Goal: Task Accomplishment & Management: Complete application form

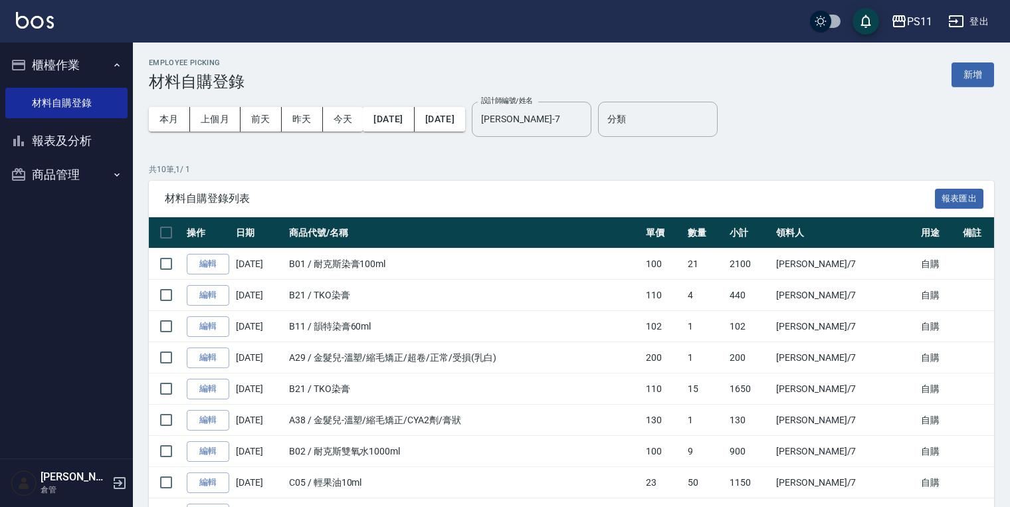
scroll to position [121, 0]
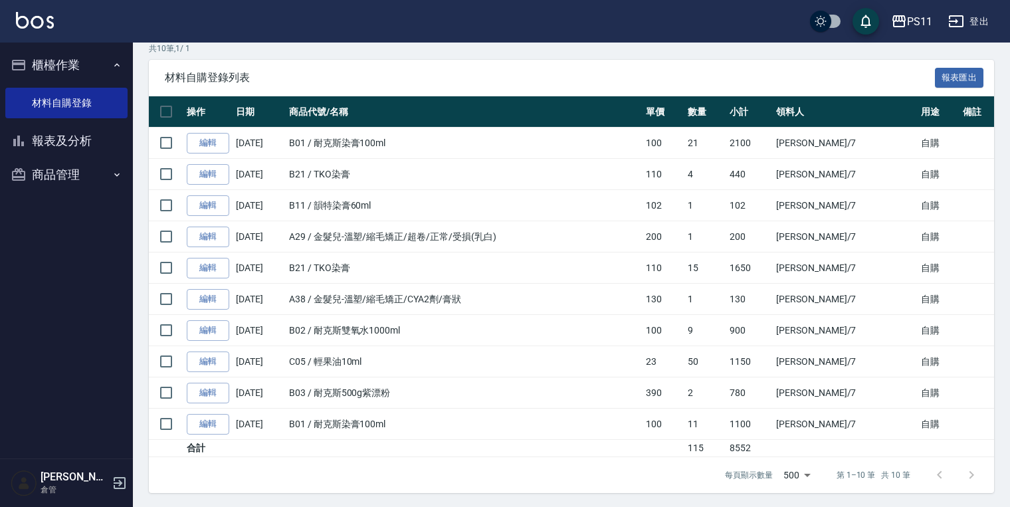
click at [478, 70] on div "材料自購登錄列表 報表匯出" at bounding box center [571, 78] width 845 height 37
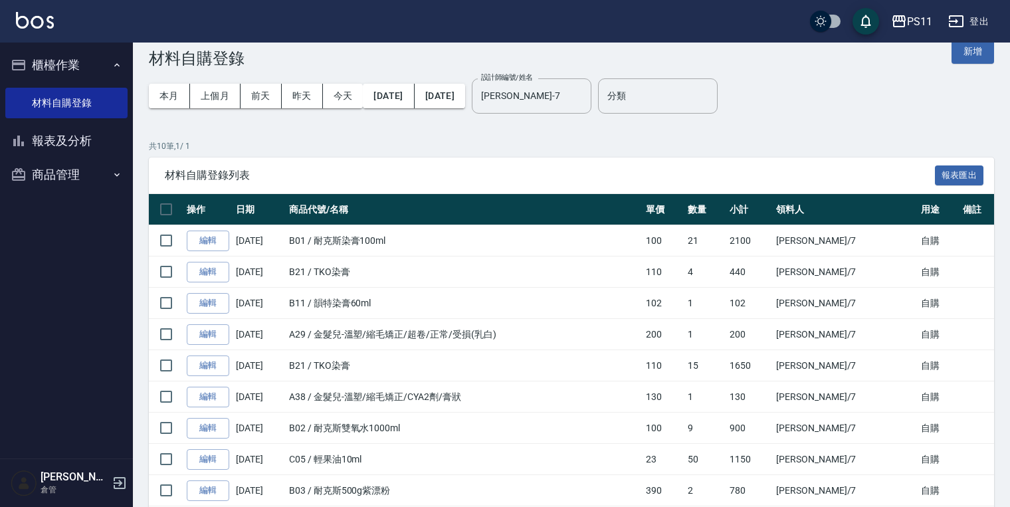
scroll to position [0, 0]
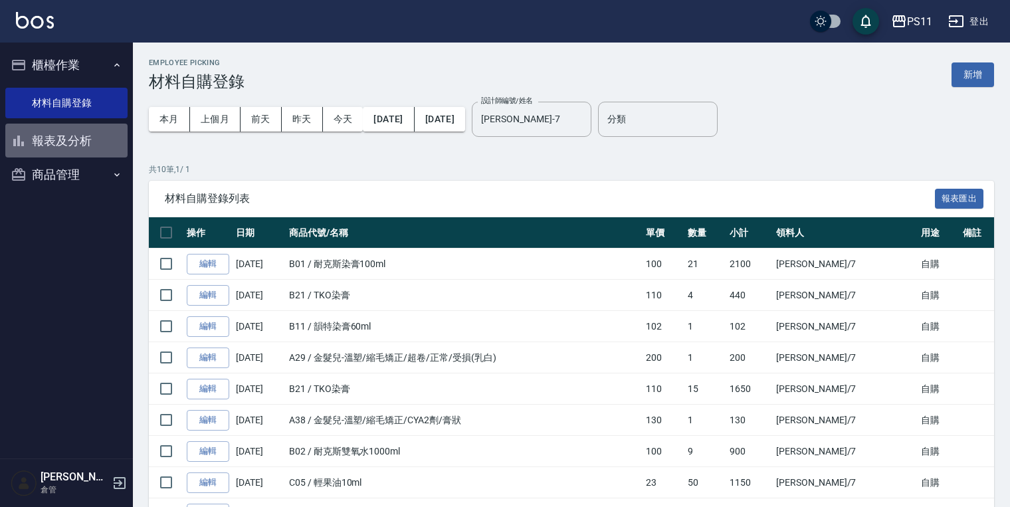
click at [79, 145] on button "報表及分析" at bounding box center [66, 141] width 122 height 35
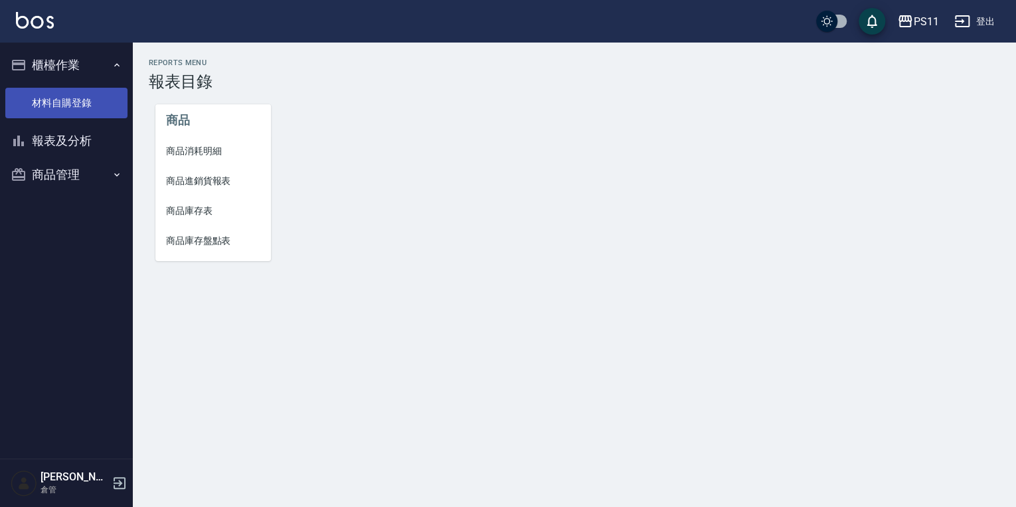
click at [108, 108] on link "材料自購登錄" at bounding box center [66, 103] width 122 height 31
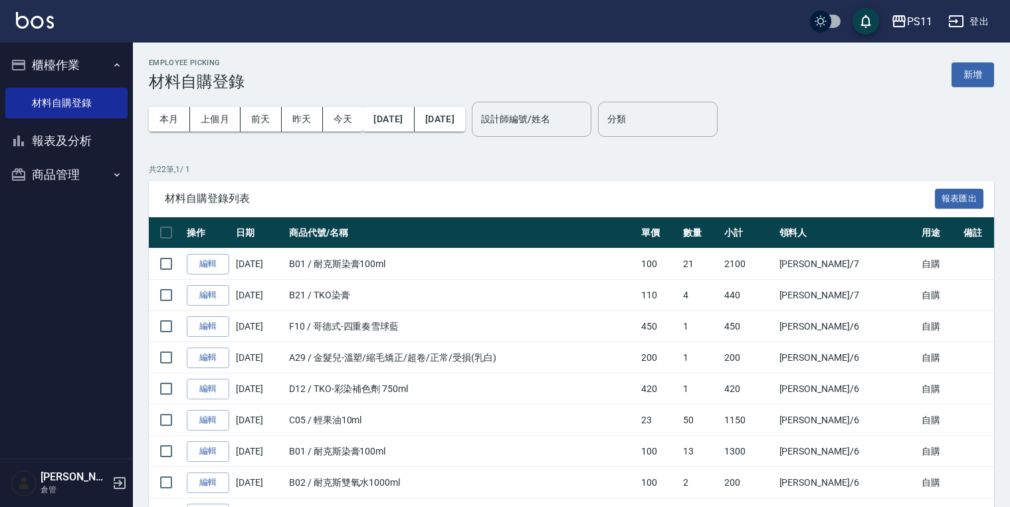
click at [547, 114] on input "設計師編號/姓名" at bounding box center [532, 119] width 108 height 23
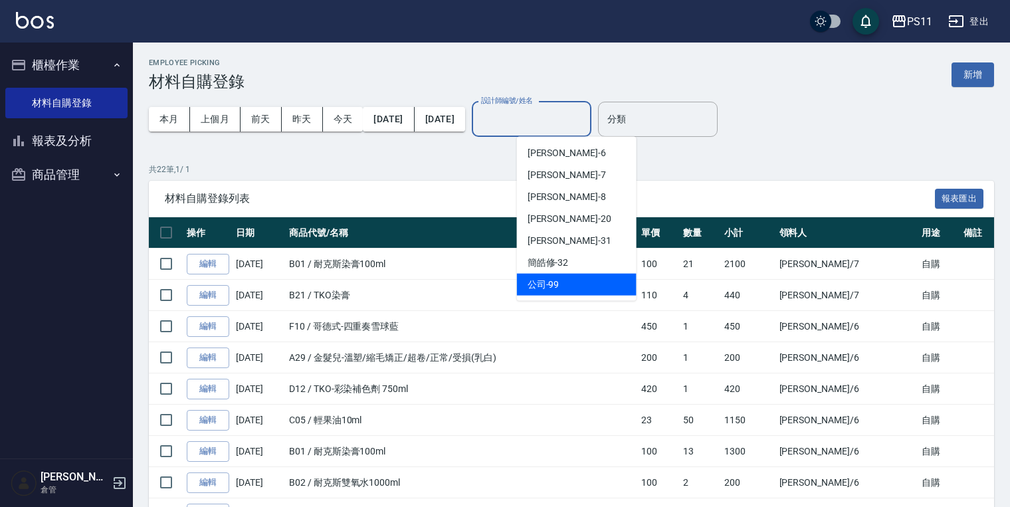
click at [565, 278] on div "公司 -99" at bounding box center [577, 285] width 120 height 22
type input "公司-99"
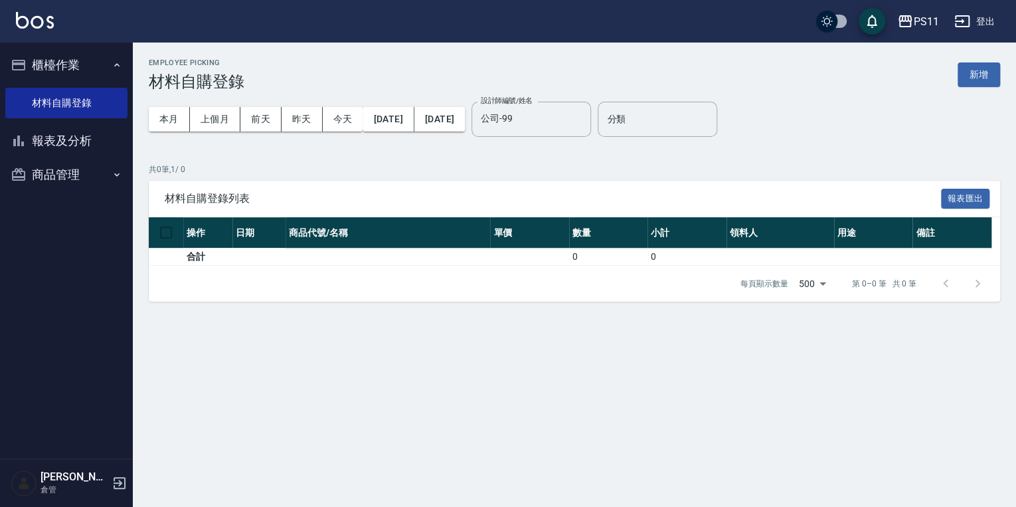
click at [712, 163] on p "共 0 筆, 1 / 0" at bounding box center [575, 169] width 852 height 12
click at [414, 118] on button "[DATE]" at bounding box center [388, 119] width 51 height 25
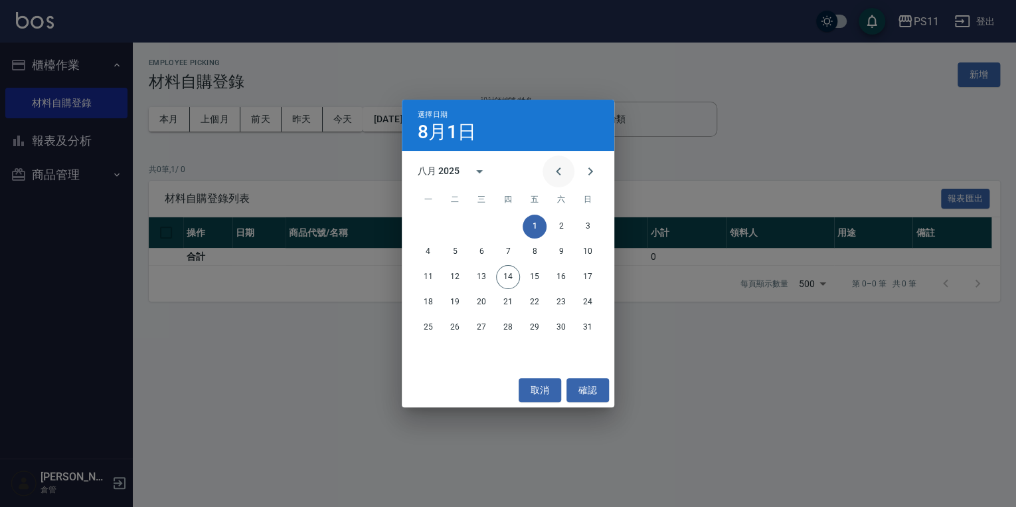
click at [559, 165] on icon "Previous month" at bounding box center [559, 171] width 16 height 16
click at [457, 228] on button "1" at bounding box center [455, 227] width 24 height 24
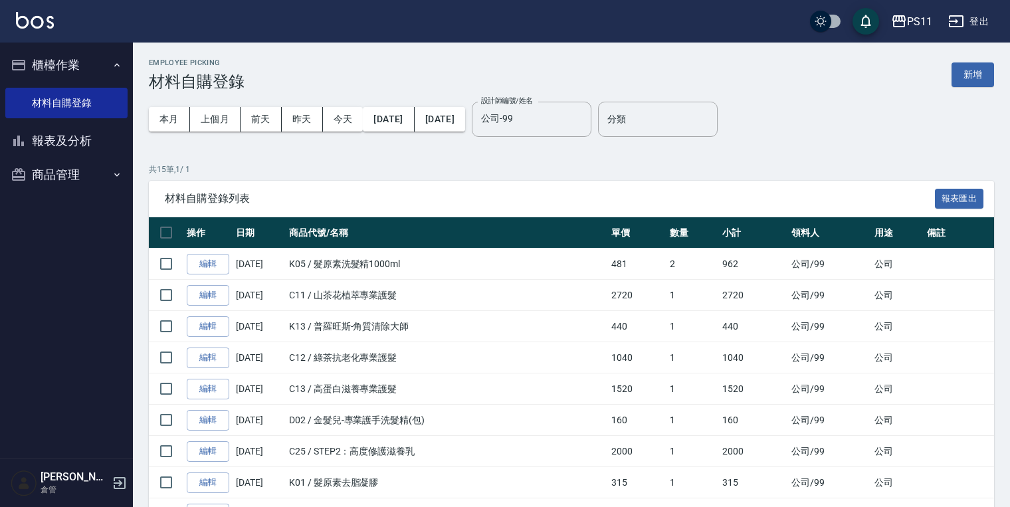
click at [821, 145] on div "本月 上個月 [DATE] [DATE] [DATE] [DATE] [DATE] 設計師編號/姓名 公司-99 設計師編號/姓名 分類 分類" at bounding box center [571, 119] width 845 height 56
click at [986, 64] on button "新增" at bounding box center [972, 74] width 43 height 25
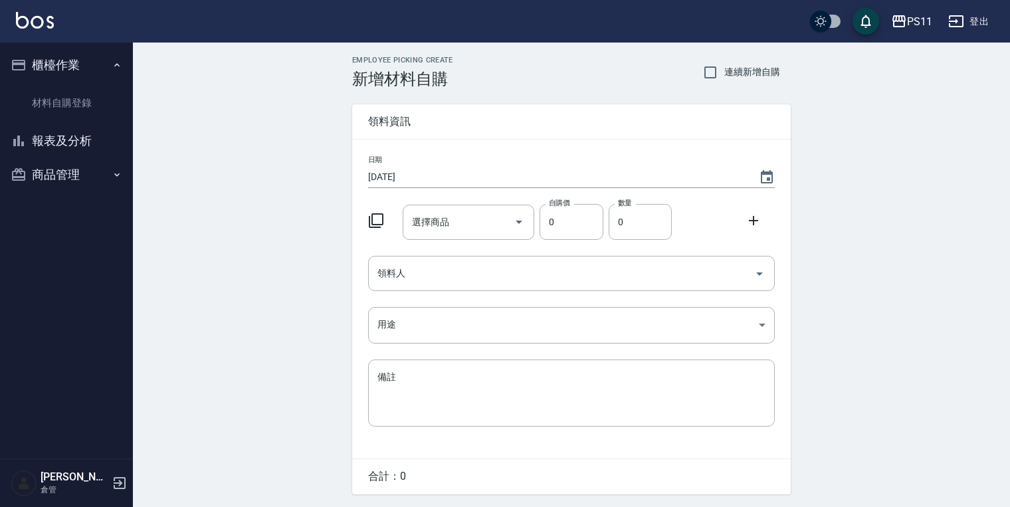
click at [373, 222] on icon at bounding box center [376, 221] width 16 height 16
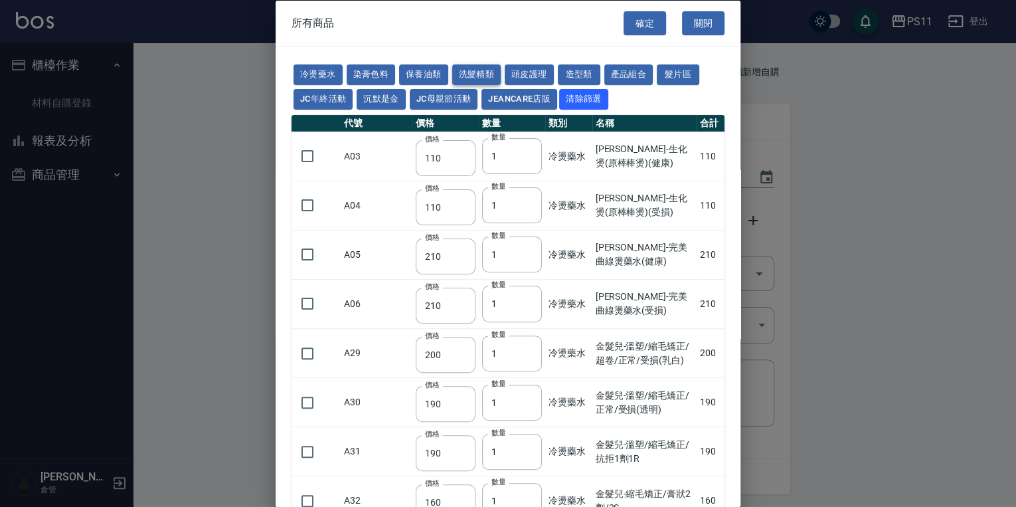
click at [460, 66] on button "洗髮精類" at bounding box center [476, 74] width 49 height 21
type input "150"
type input "160"
type input "170"
type input "180"
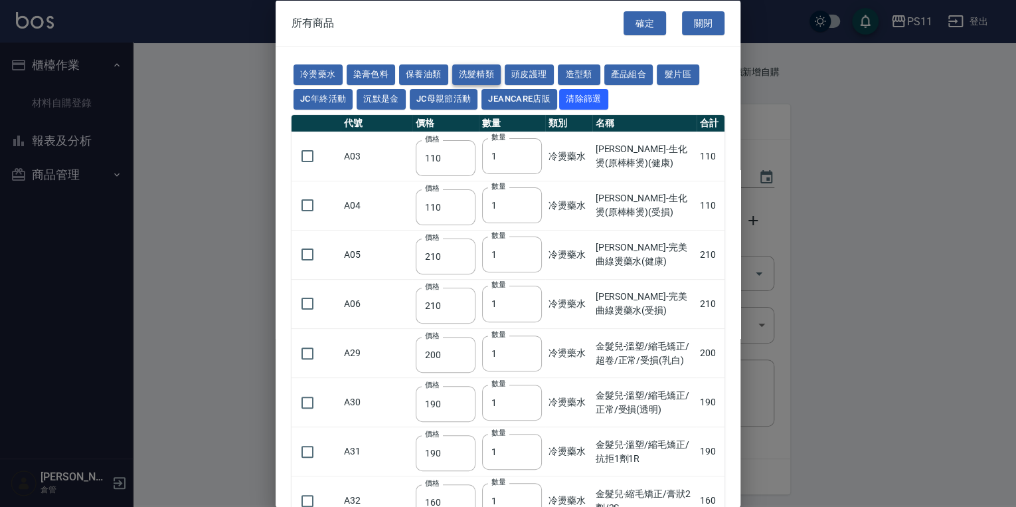
type input "155"
type input "165"
type input "200"
type input "175"
type input "440"
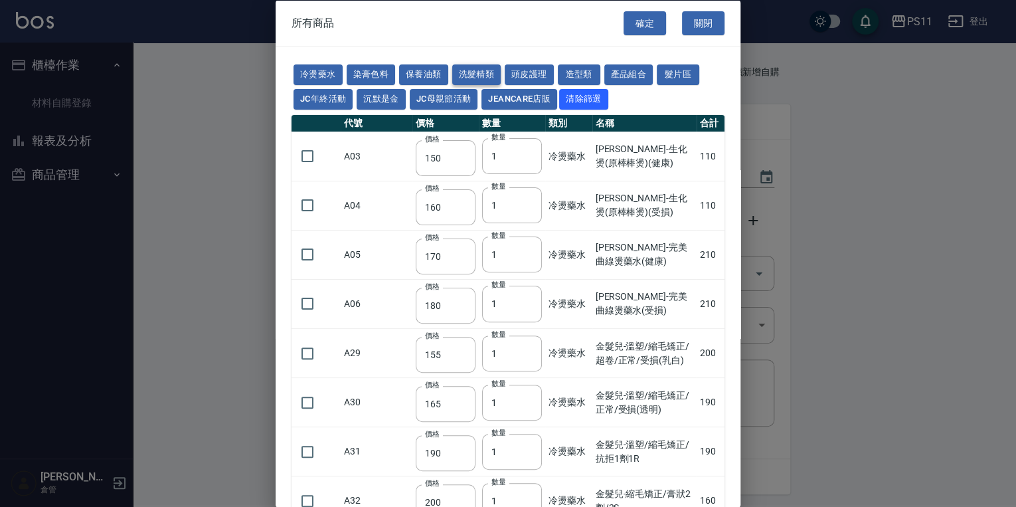
type input "200"
type input "420"
type input "330"
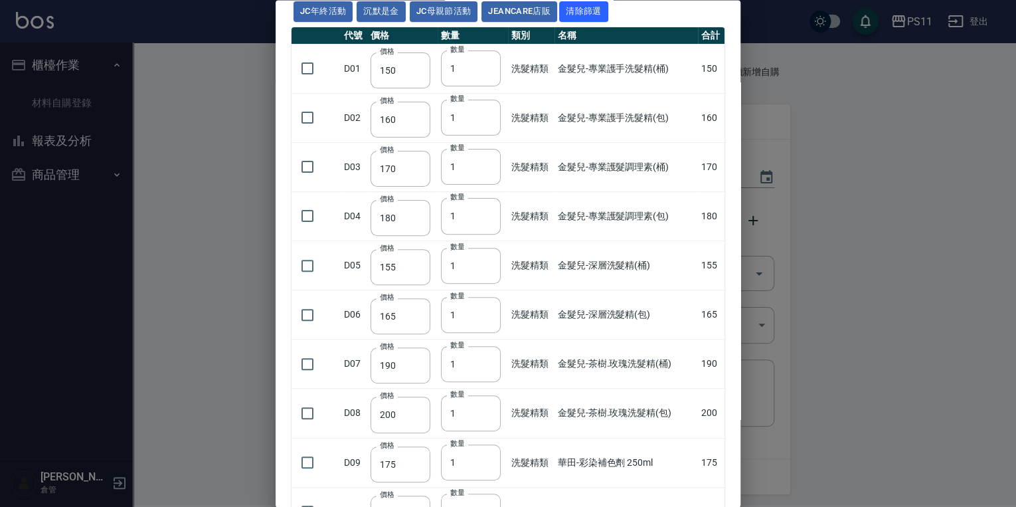
scroll to position [106, 0]
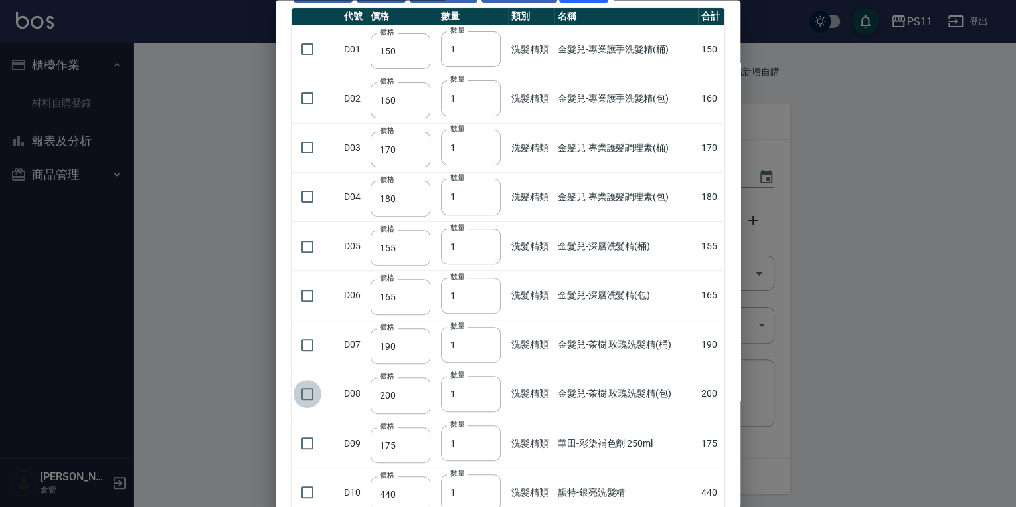
click at [311, 396] on input "checkbox" at bounding box center [308, 394] width 28 height 28
click at [304, 391] on input "checkbox" at bounding box center [308, 394] width 28 height 28
checkbox input "false"
click at [314, 95] on input "checkbox" at bounding box center [308, 99] width 28 height 28
checkbox input "true"
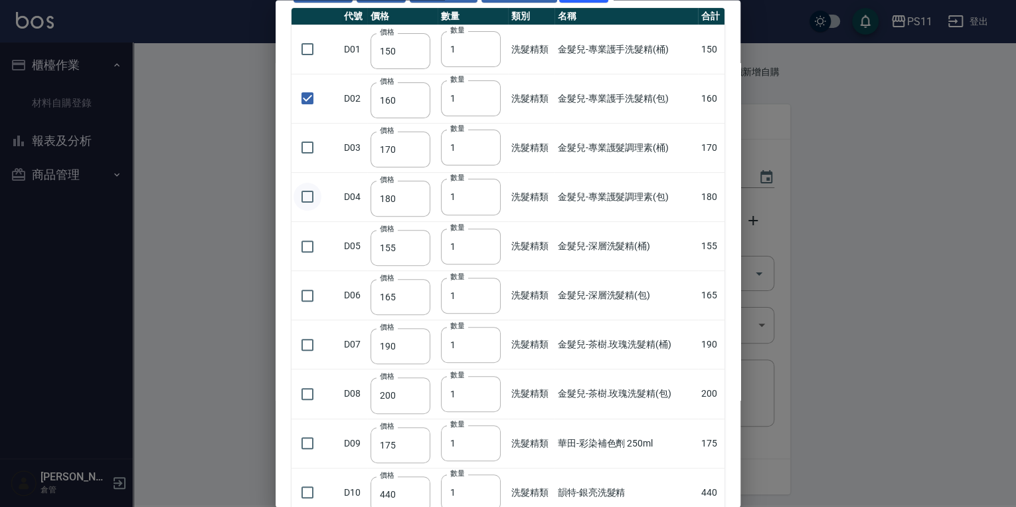
click at [309, 191] on input "checkbox" at bounding box center [308, 197] width 28 height 28
checkbox input "true"
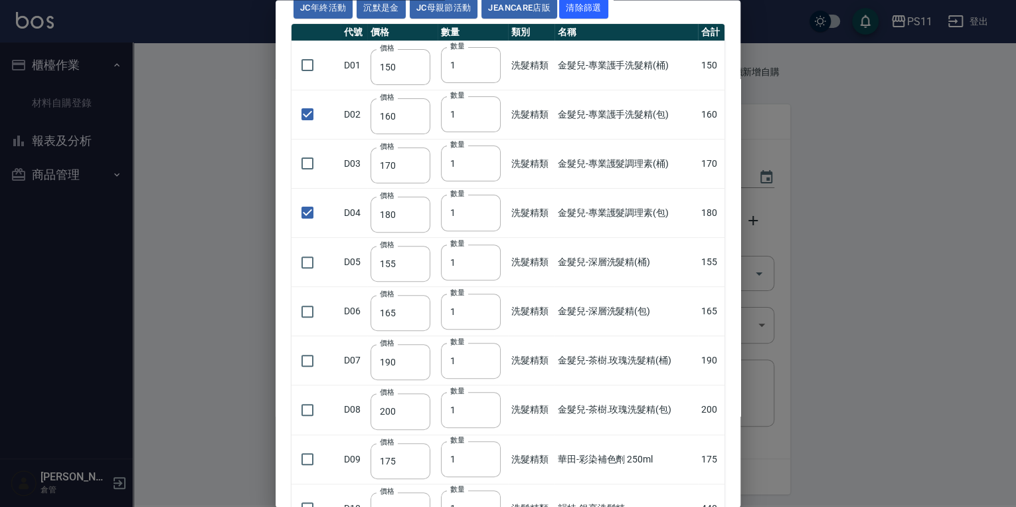
scroll to position [0, 0]
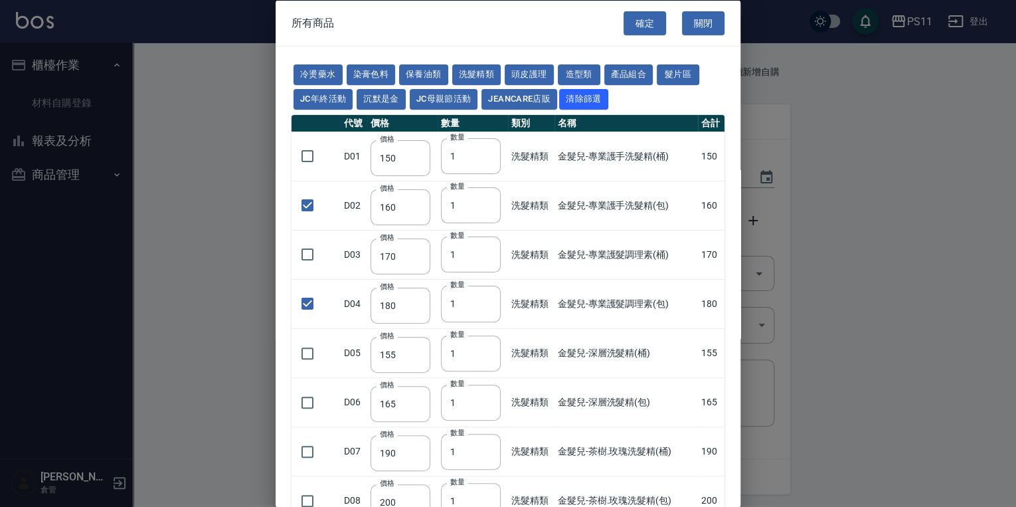
drag, startPoint x: 604, startPoint y: 241, endPoint x: 636, endPoint y: 53, distance: 190.7
click at [537, 77] on button "頭皮護理" at bounding box center [529, 74] width 49 height 21
type input "315"
checkbox input "false"
type input "273"
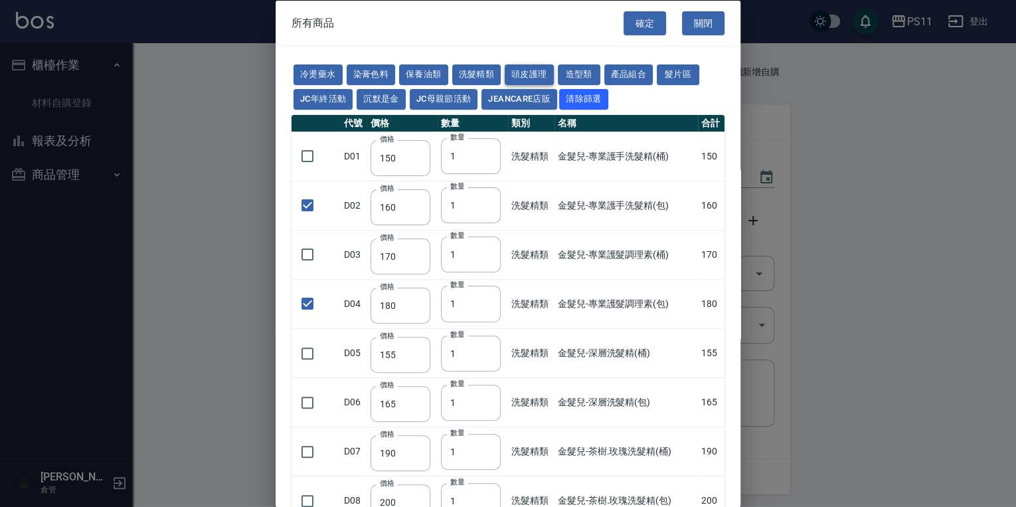
type input "1183"
checkbox input "false"
type input "798"
type input "481"
type input "640"
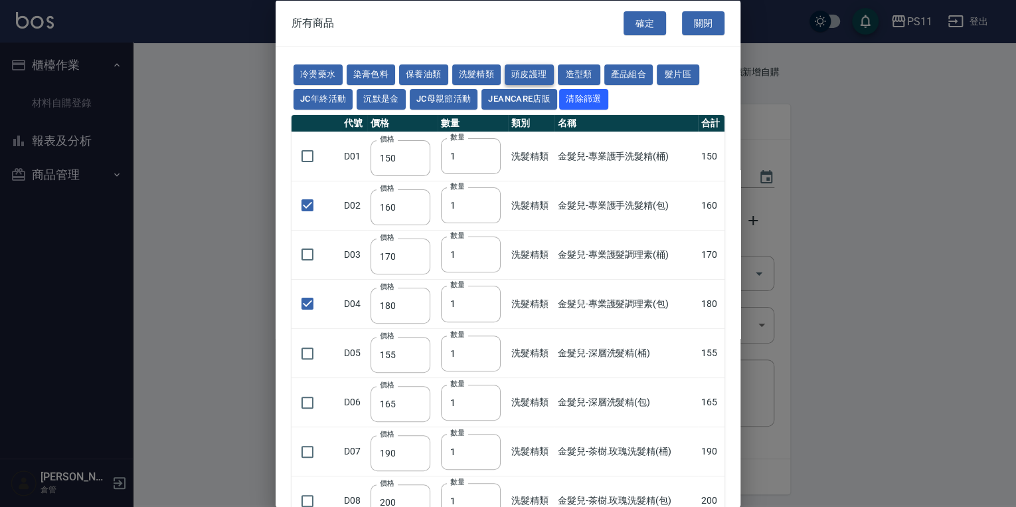
type input "640"
type input "880"
type input "395"
type input "245"
type input "350"
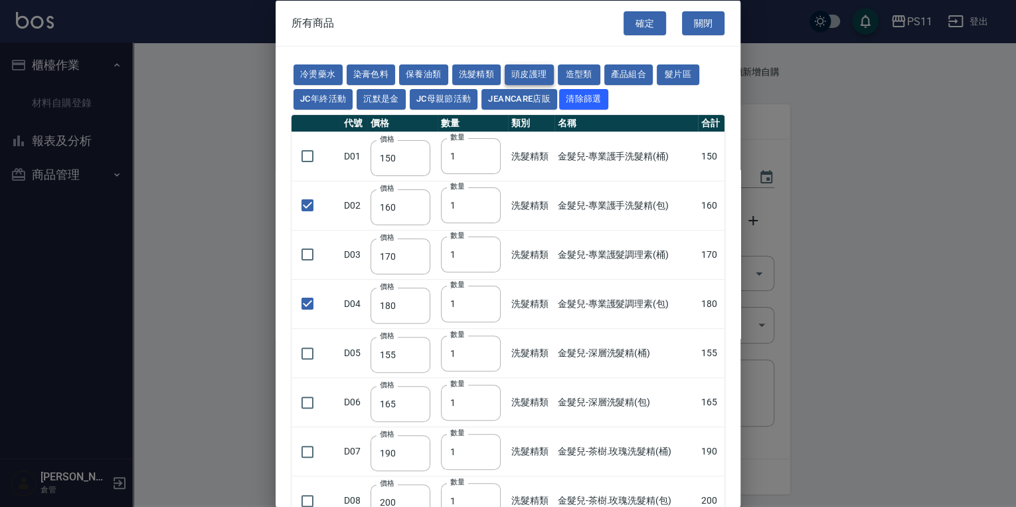
type input "1260"
type input "440"
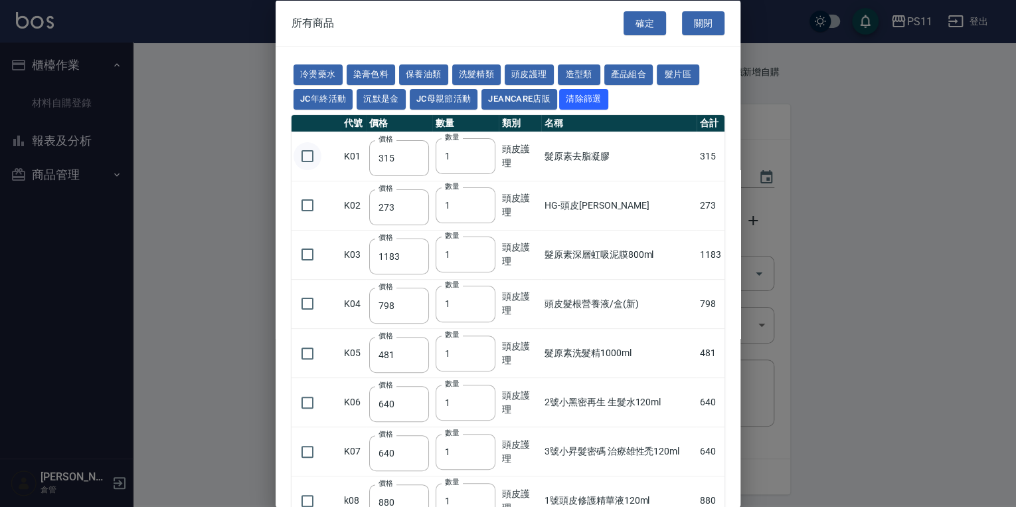
click at [308, 157] on input "checkbox" at bounding box center [308, 156] width 28 height 28
checkbox input "true"
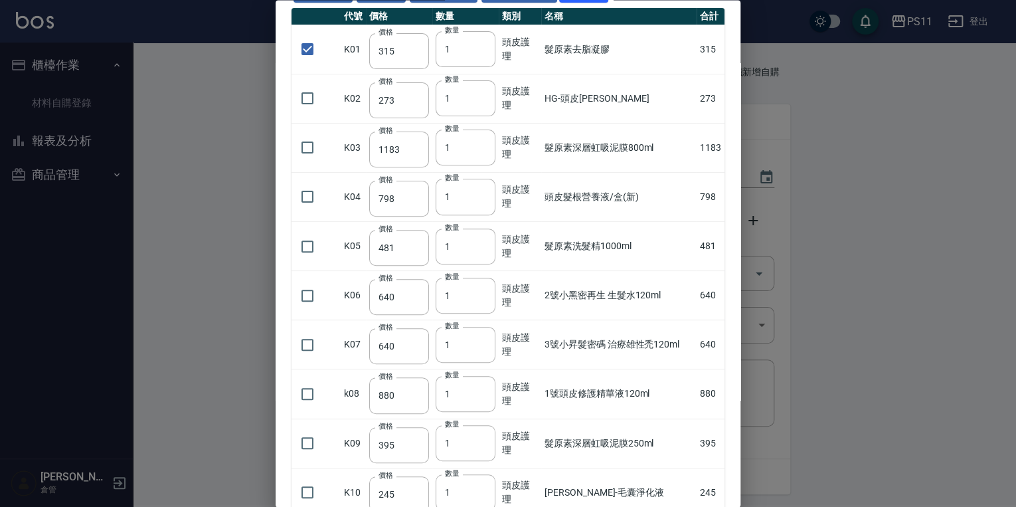
scroll to position [159, 0]
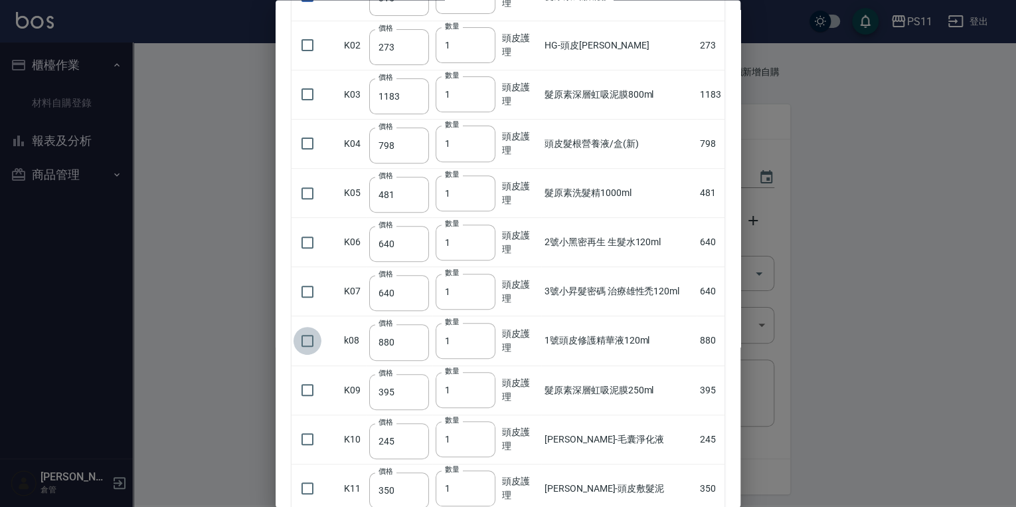
click at [308, 346] on input "checkbox" at bounding box center [308, 341] width 28 height 28
checkbox input "true"
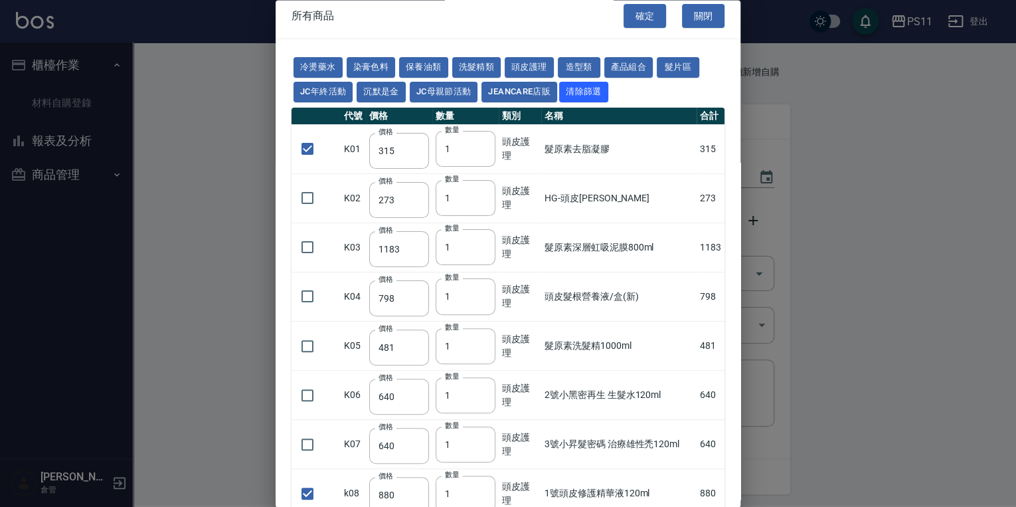
scroll to position [0, 0]
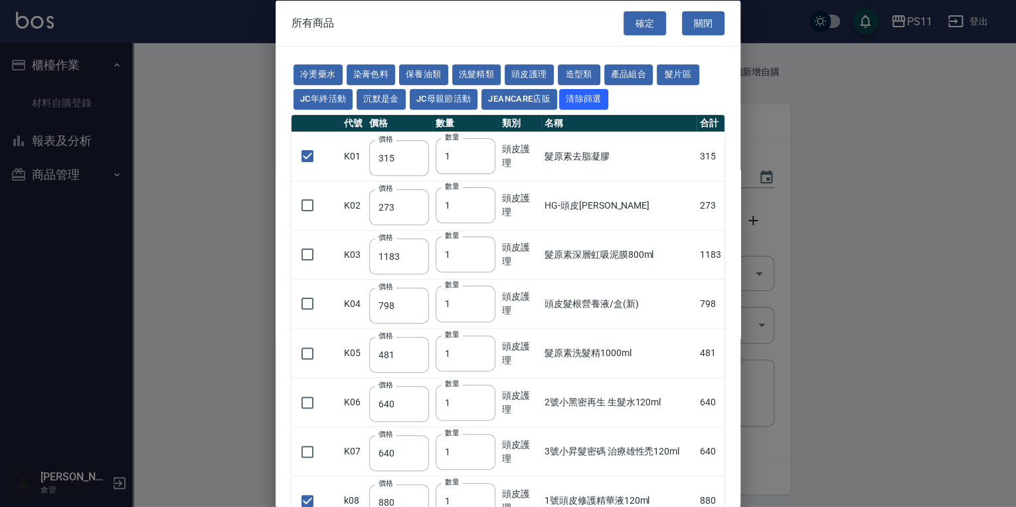
drag, startPoint x: 686, startPoint y: 399, endPoint x: 664, endPoint y: 223, distance: 176.7
click at [439, 71] on button "保養油類" at bounding box center [423, 74] width 49 height 21
checkbox input "false"
type input "340"
type input "53"
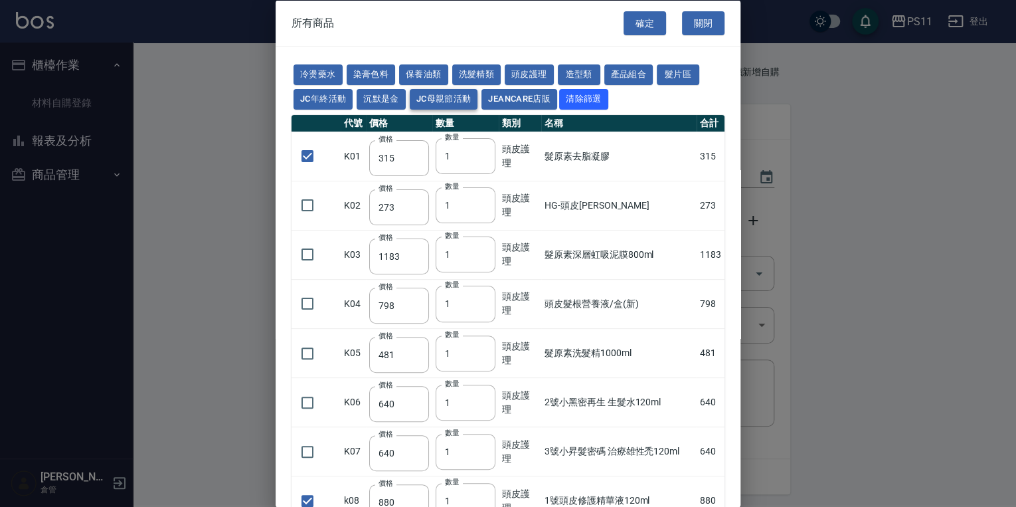
type input "340"
type input "53"
type input "23"
type input "2720"
type input "1040"
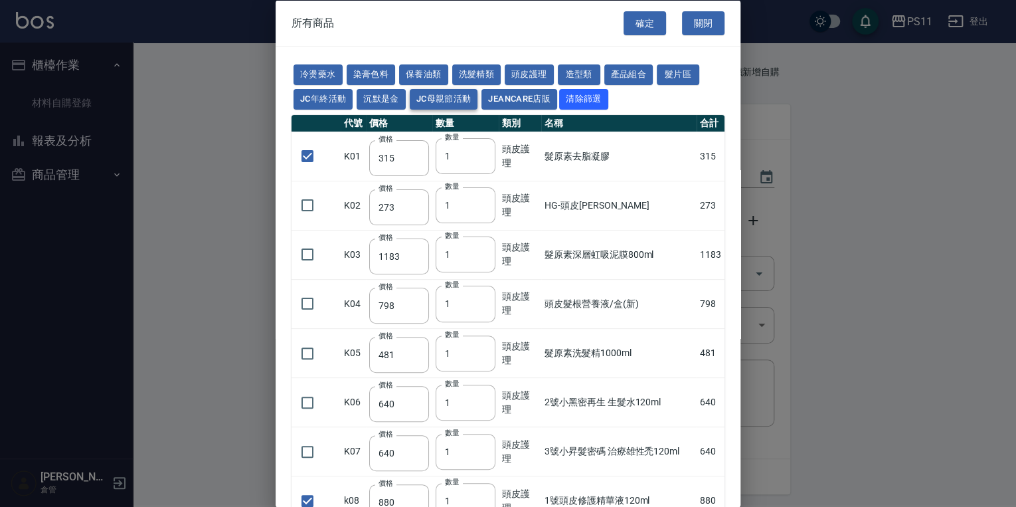
checkbox input "false"
type input "1520"
type input "120"
type input "1300"
type input "490"
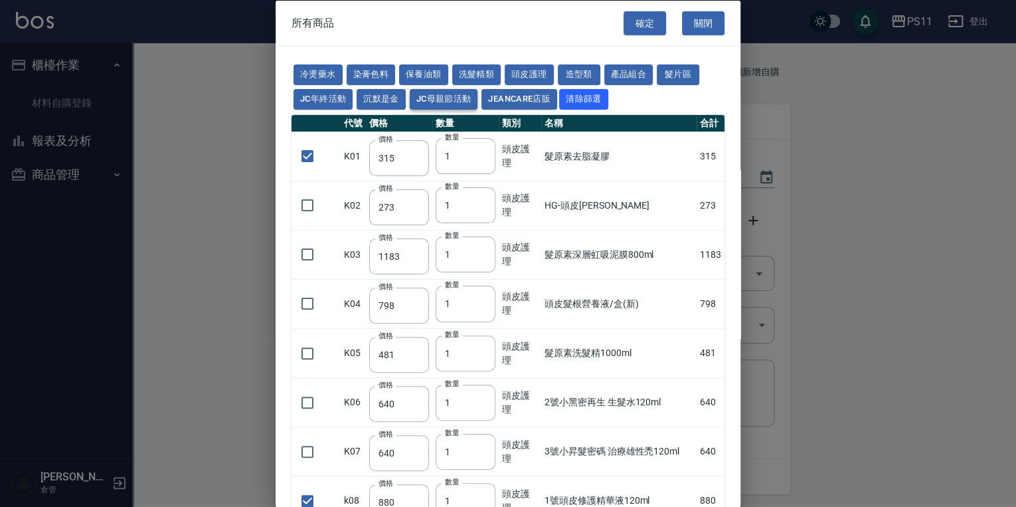
type input "600"
type input "800"
type input "1520"
type input "2000"
type input "270"
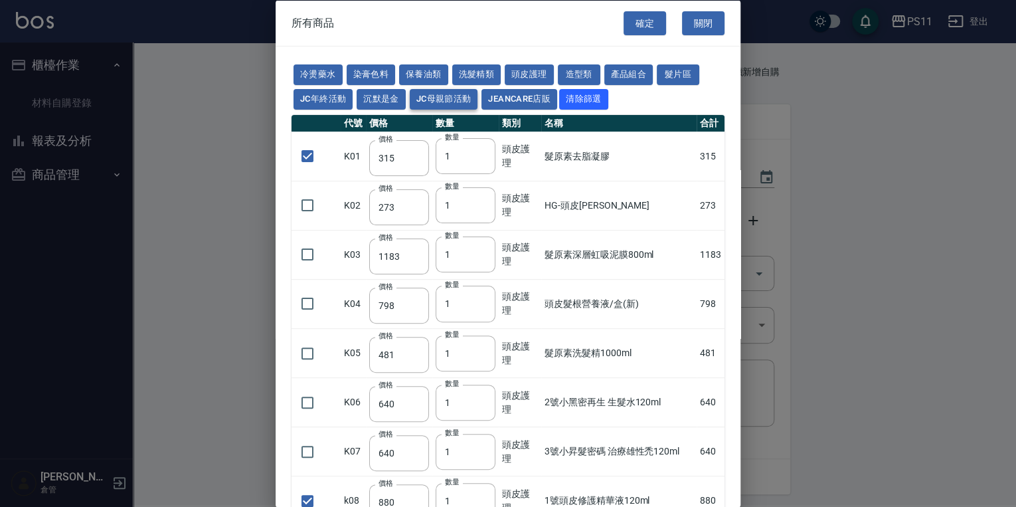
type input "60"
type input "500"
type input "800"
type input "700"
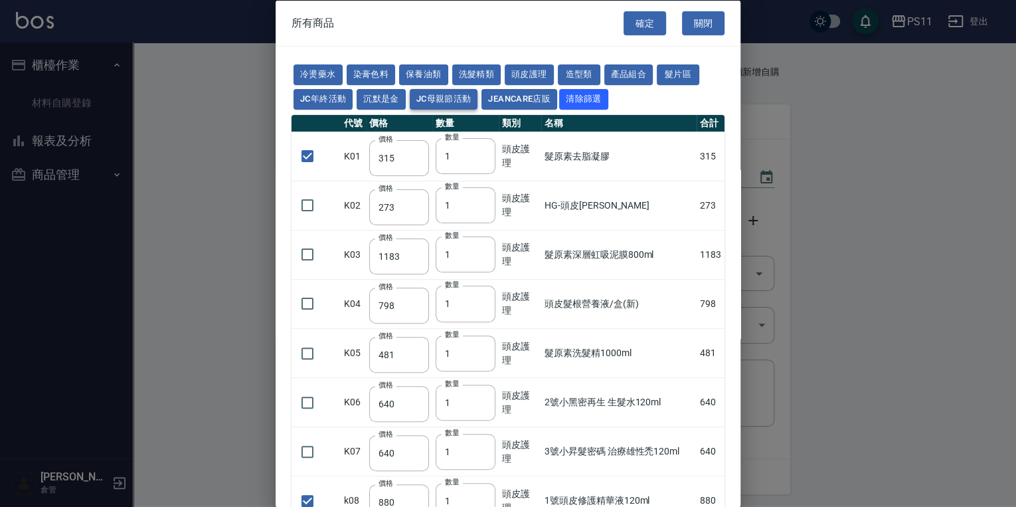
type input "350"
type input "272"
type input "221"
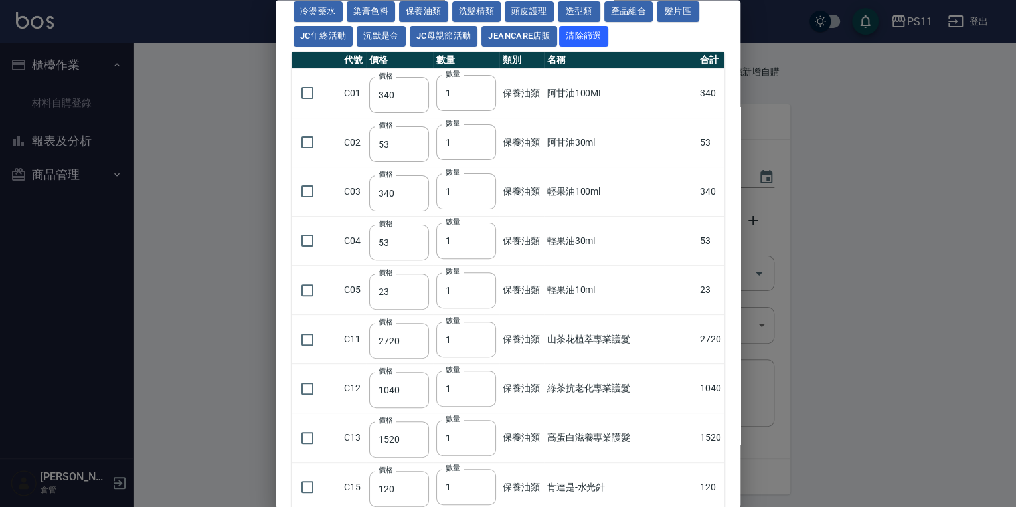
scroll to position [159, 0]
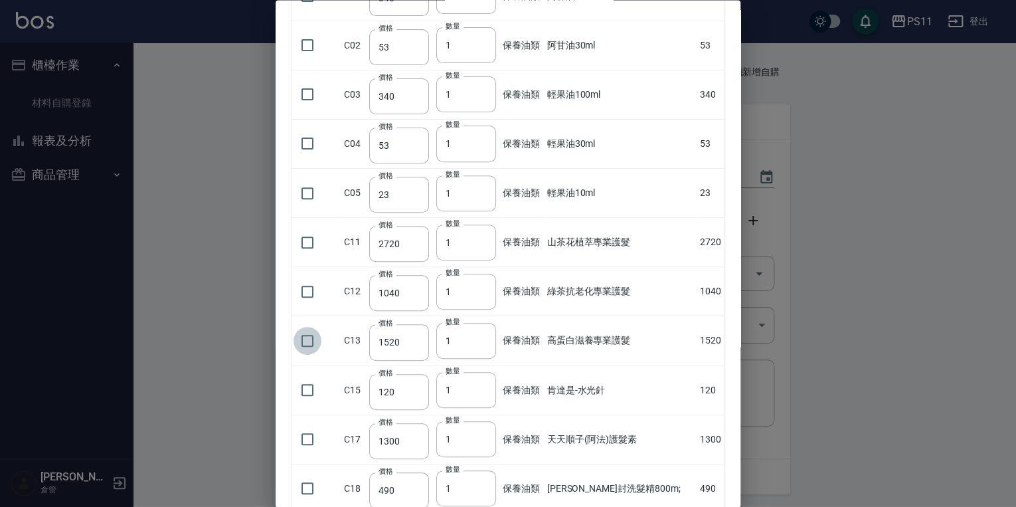
click at [313, 341] on input "checkbox" at bounding box center [308, 341] width 28 height 28
checkbox input "true"
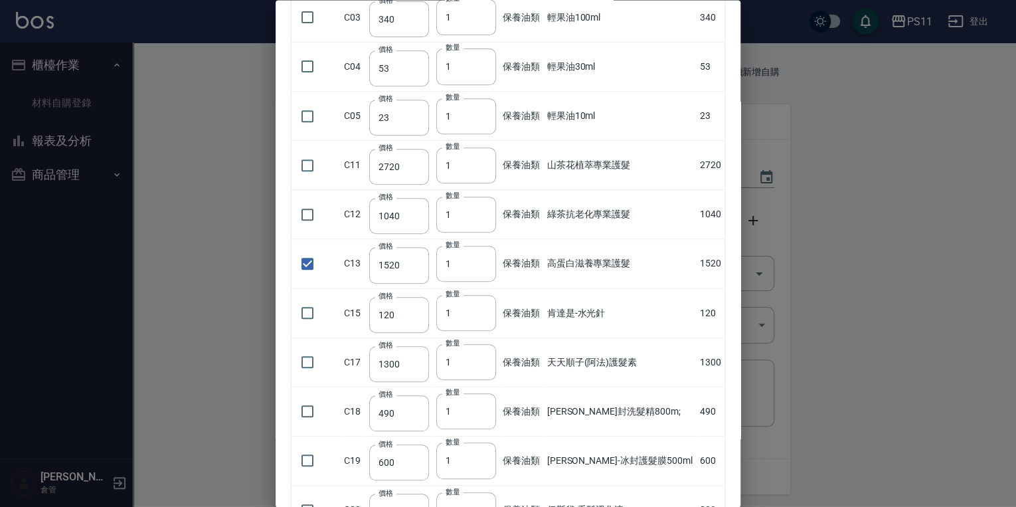
scroll to position [213, 0]
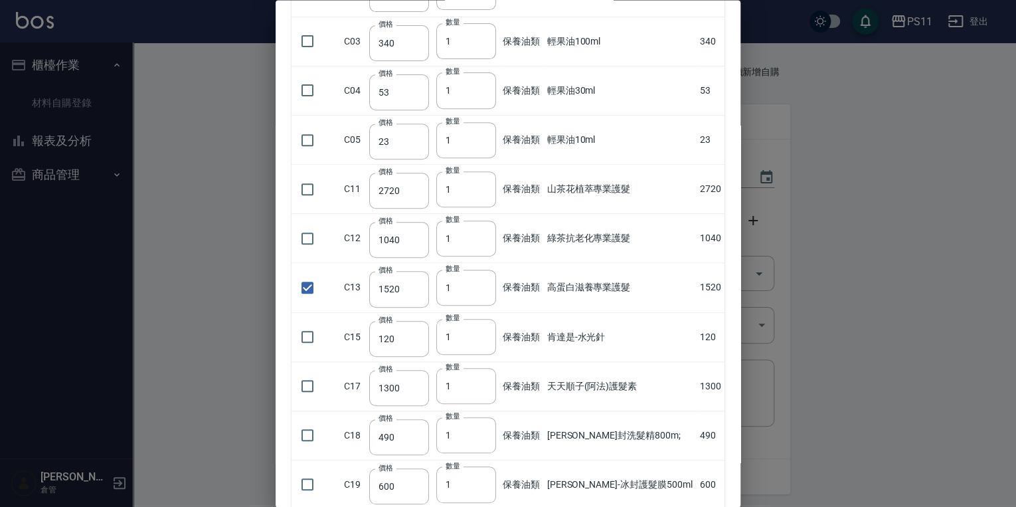
click at [292, 236] on td at bounding box center [316, 238] width 49 height 49
click at [304, 237] on input "checkbox" at bounding box center [308, 239] width 28 height 28
checkbox input "true"
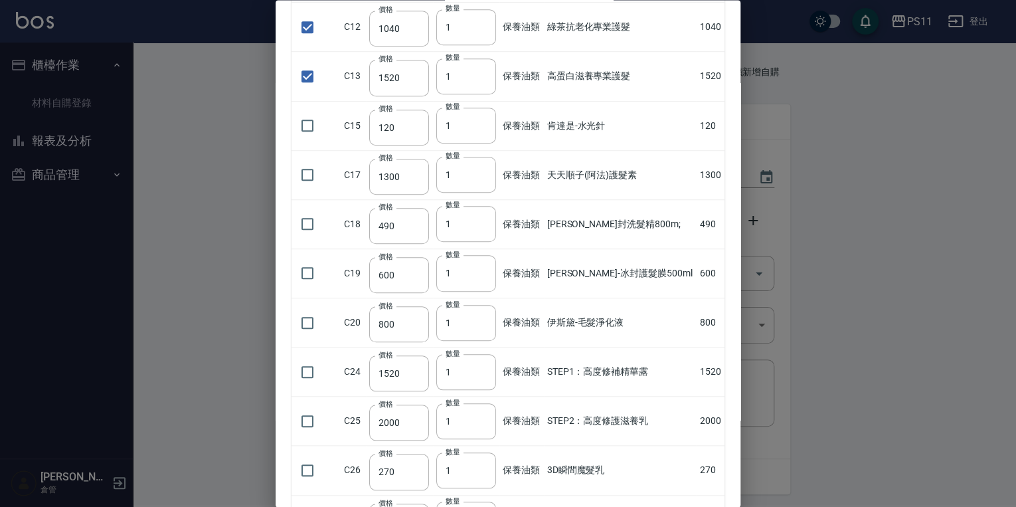
scroll to position [425, 0]
click at [309, 364] on input "checkbox" at bounding box center [308, 371] width 28 height 28
checkbox input "true"
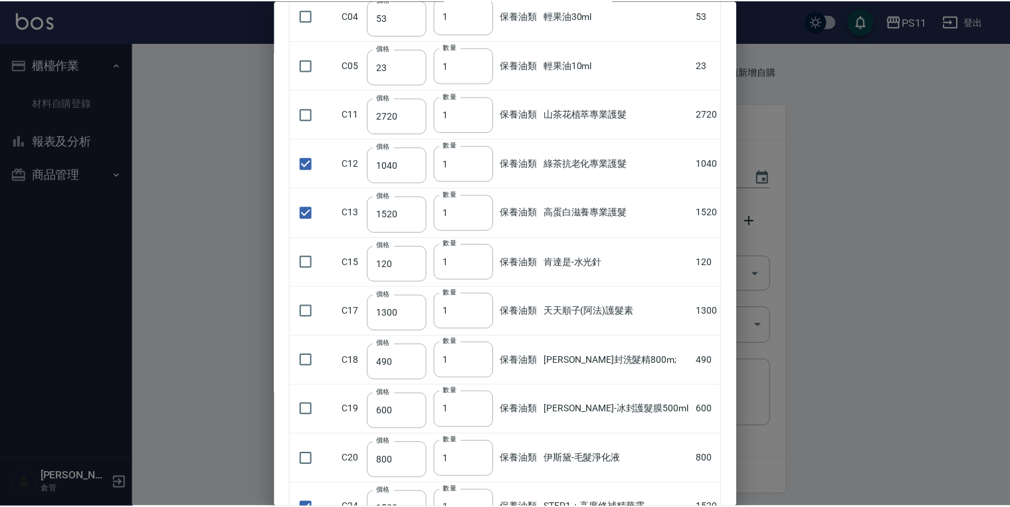
scroll to position [0, 0]
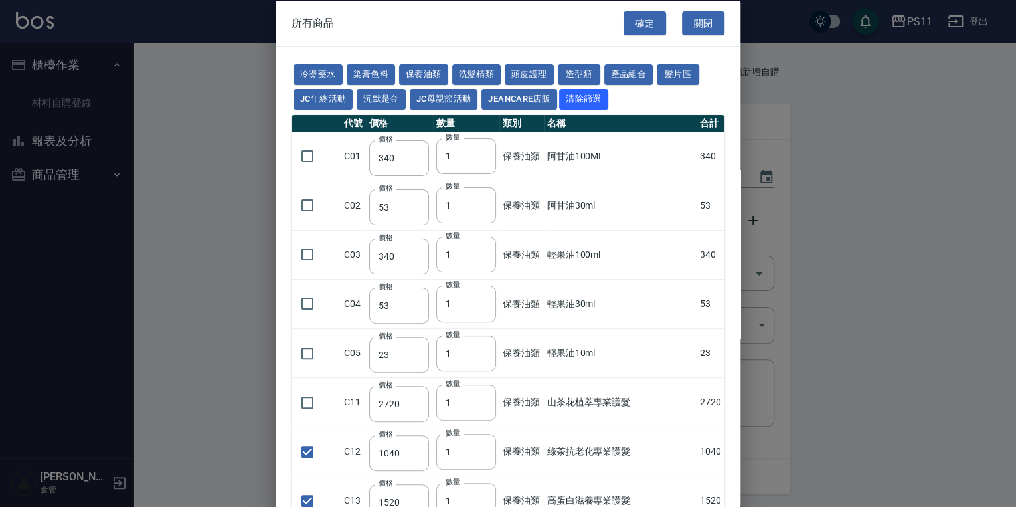
drag, startPoint x: 610, startPoint y: 319, endPoint x: 667, endPoint y: 114, distance: 213.1
click at [648, 19] on button "確定" at bounding box center [645, 23] width 43 height 25
type input "金髮兒-專業護手洗髮精(包)"
type input "160"
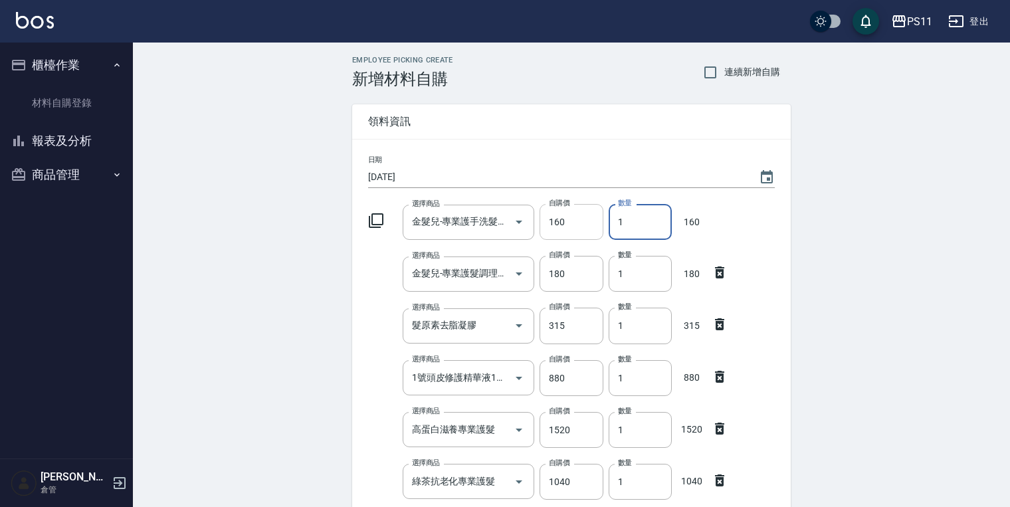
drag, startPoint x: 646, startPoint y: 227, endPoint x: 569, endPoint y: 230, distance: 77.2
click at [569, 230] on div "選擇商品 金髮兒-專業護手洗髮精(包) 選擇商品 自購價 160 自購價 數量 1 數量 160" at bounding box center [569, 219] width 412 height 41
type input "4"
drag, startPoint x: 660, startPoint y: 276, endPoint x: 537, endPoint y: 292, distance: 124.6
click at [537, 292] on div "日期 [DATE] 選擇商品 金髮兒-專業護手洗髮精(包) 選擇商品 自購價 160 自購價 數量 4 數量 640 選擇商品 金髮兒-專業護髮調理素(包) …" at bounding box center [571, 454] width 438 height 630
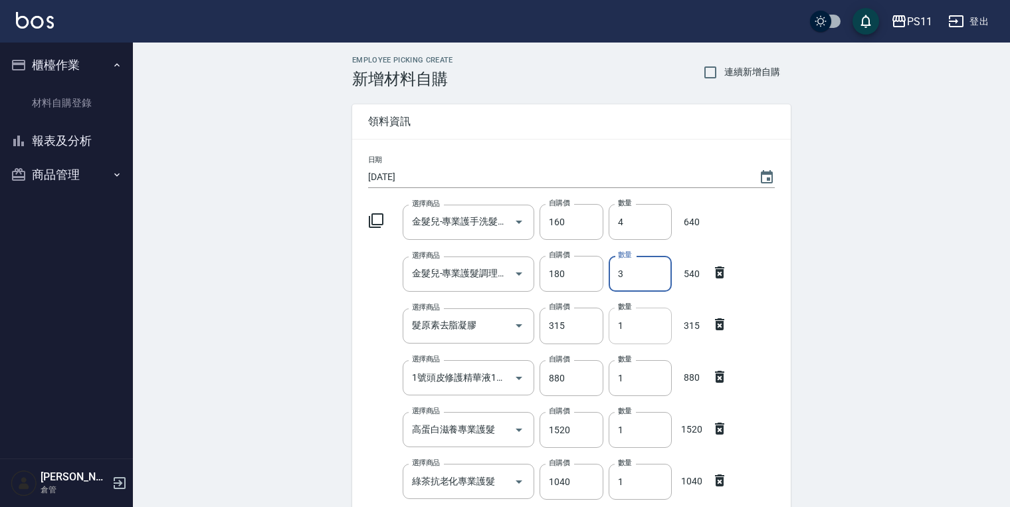
type input "3"
drag, startPoint x: 634, startPoint y: 318, endPoint x: 593, endPoint y: 316, distance: 40.5
click at [593, 316] on div "選擇商品 髮原素去脂凝膠 選擇商品 自購價 315 自購價 數量 1 數量 315" at bounding box center [569, 322] width 412 height 41
type input "2"
drag, startPoint x: 643, startPoint y: 380, endPoint x: 574, endPoint y: 373, distance: 69.5
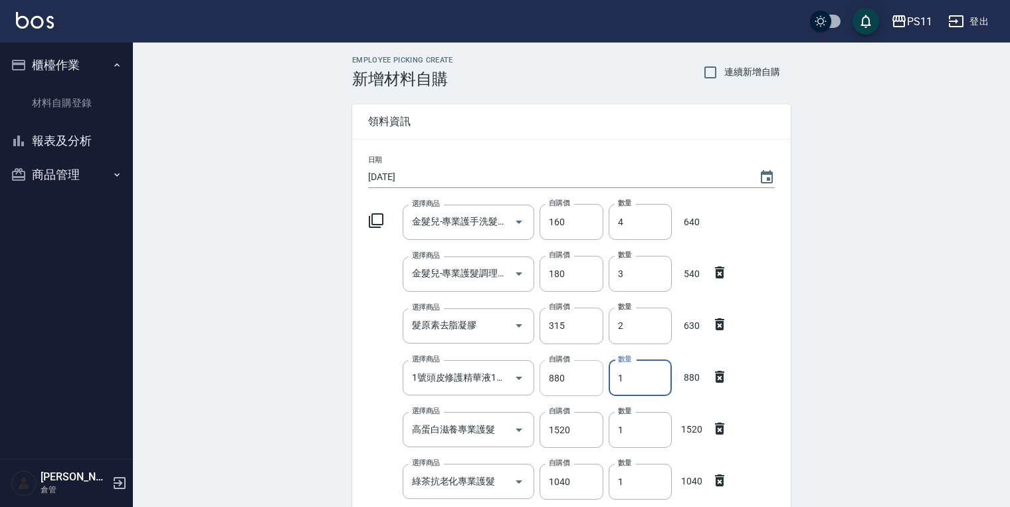
click at [574, 373] on div "選擇商品 1號頭皮修護精華液120ml 選擇商品 自購價 880 自購價 數量 1 數量 880" at bounding box center [569, 375] width 412 height 41
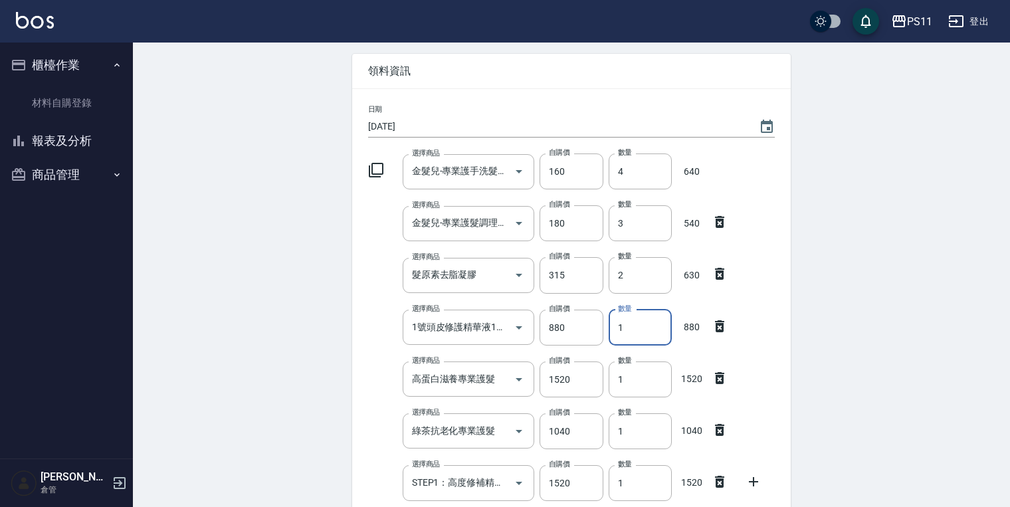
scroll to position [106, 0]
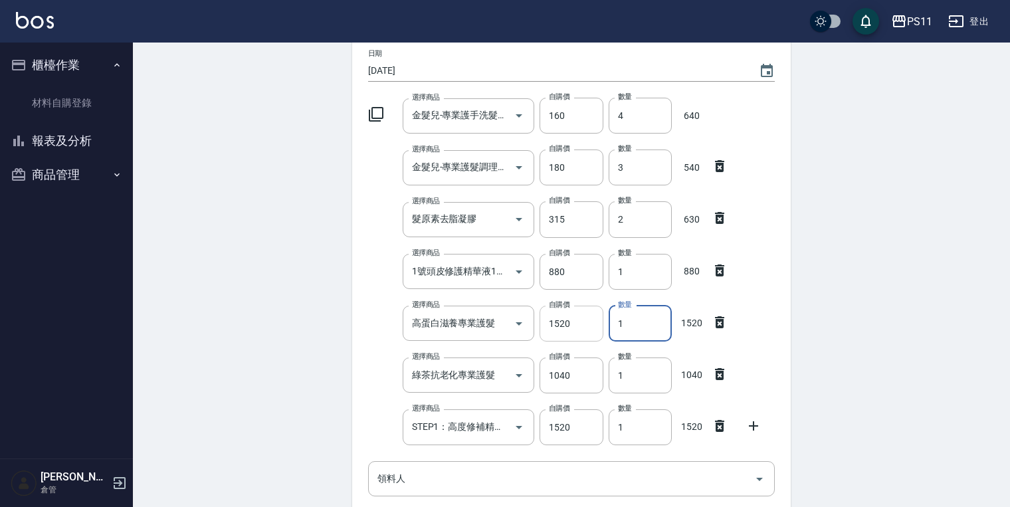
drag, startPoint x: 643, startPoint y: 329, endPoint x: 558, endPoint y: 332, distance: 85.1
click at [558, 332] on div "選擇商品 高蛋白滋養專業護髮 選擇商品 自購價 1520 自購價 數量 1 數量 1520" at bounding box center [569, 320] width 412 height 41
click at [519, 430] on icon "Open" at bounding box center [519, 427] width 16 height 16
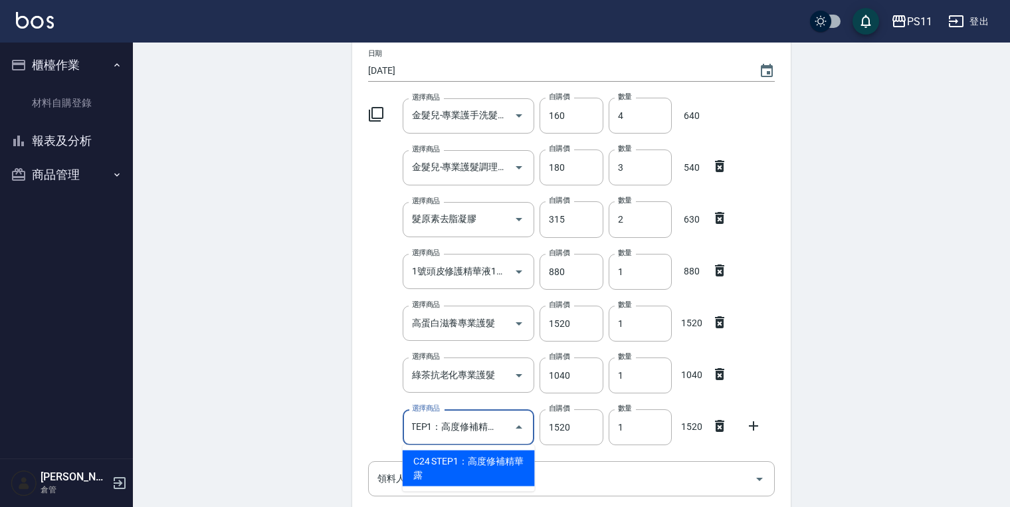
click at [517, 466] on li "C24 STEP1：高度修補精華露" at bounding box center [469, 468] width 132 height 36
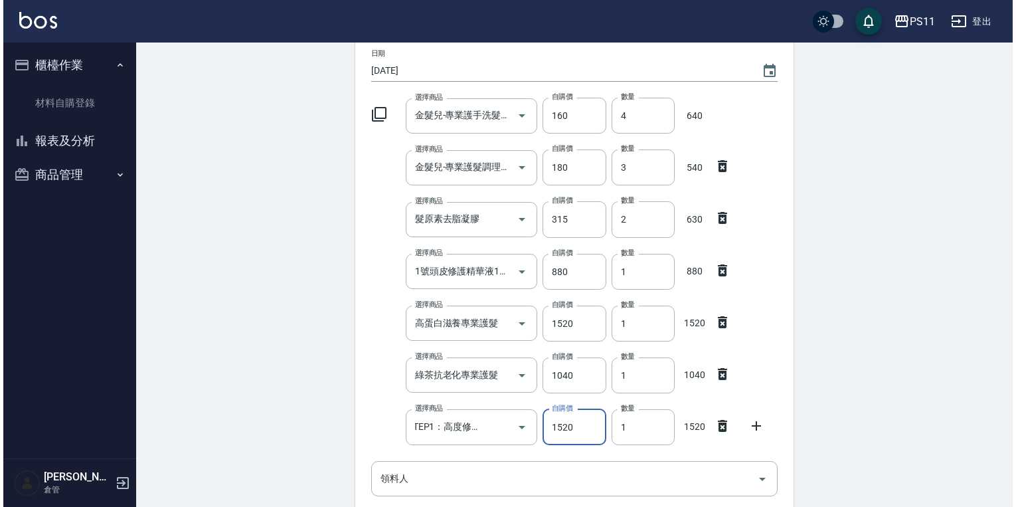
scroll to position [0, 0]
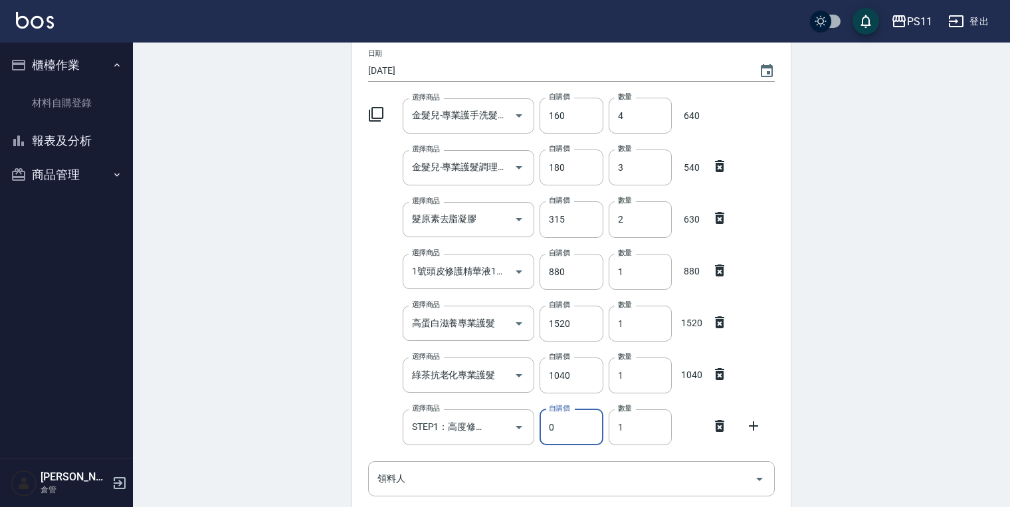
type input "0"
click at [381, 117] on icon at bounding box center [376, 114] width 16 height 16
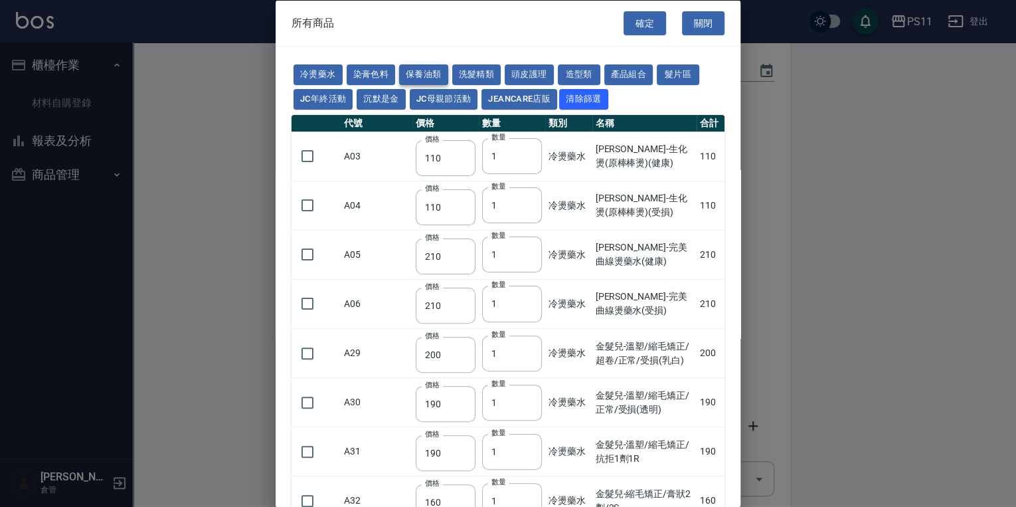
click at [426, 72] on button "保養油類" at bounding box center [423, 74] width 49 height 21
type input "340"
type input "53"
type input "340"
type input "53"
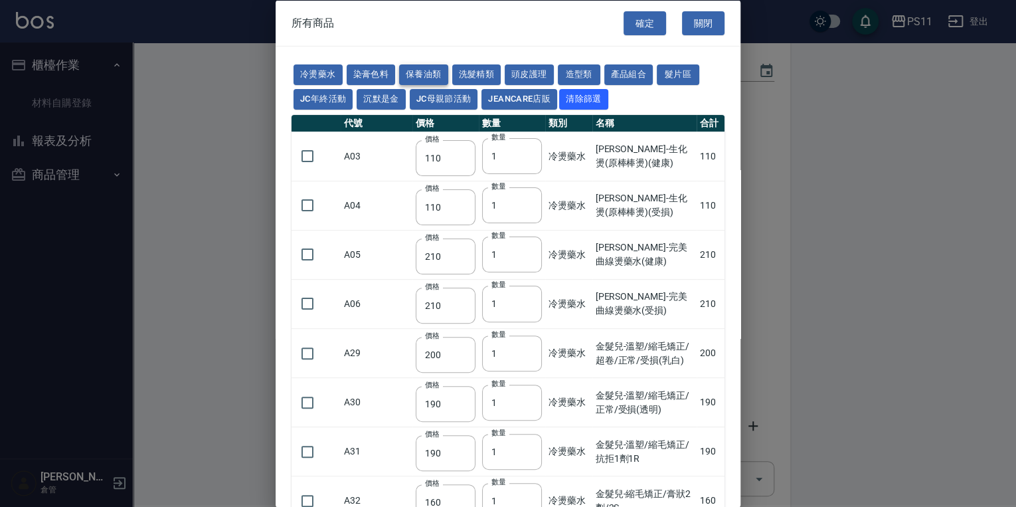
type input "23"
type input "2720"
type input "1040"
type input "1520"
type input "120"
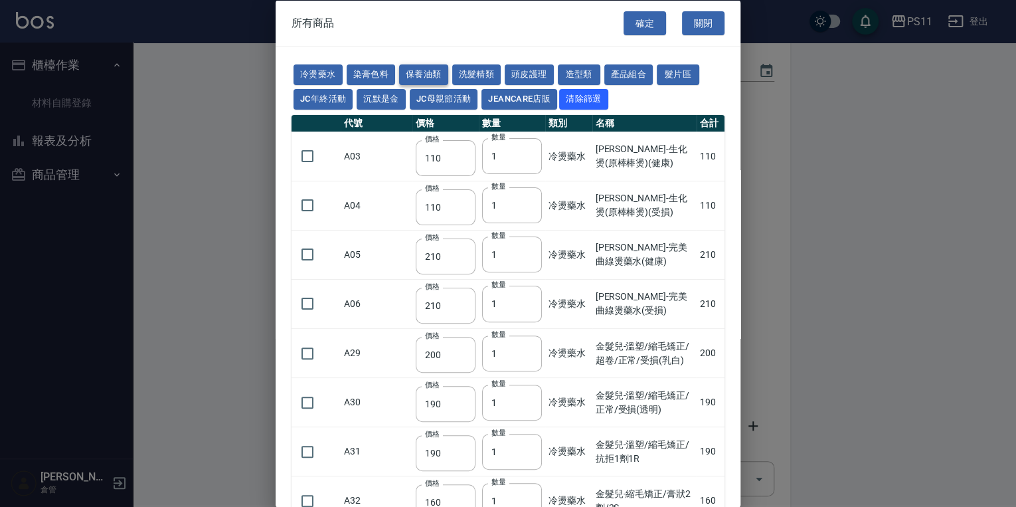
type input "1300"
type input "490"
type input "600"
type input "800"
type input "1520"
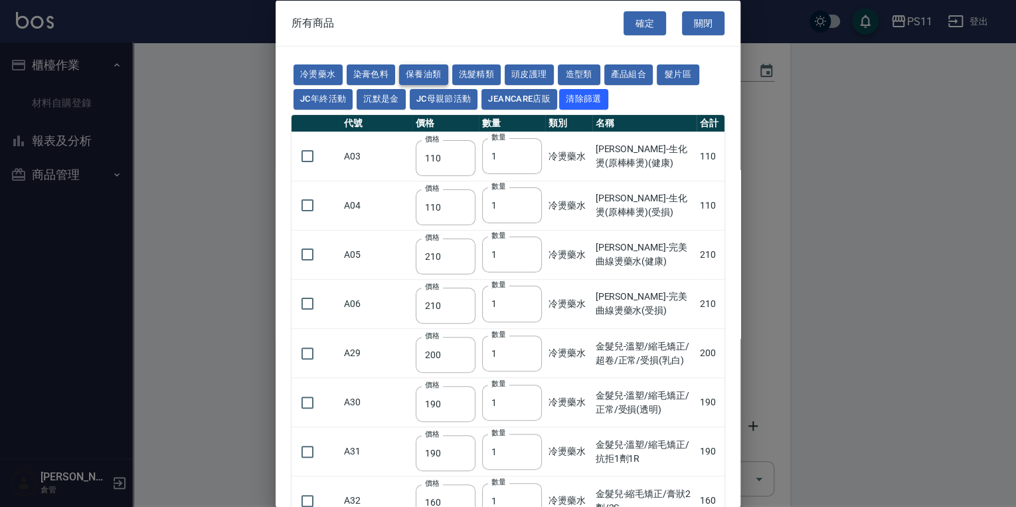
type input "2000"
type input "270"
type input "60"
type input "500"
type input "800"
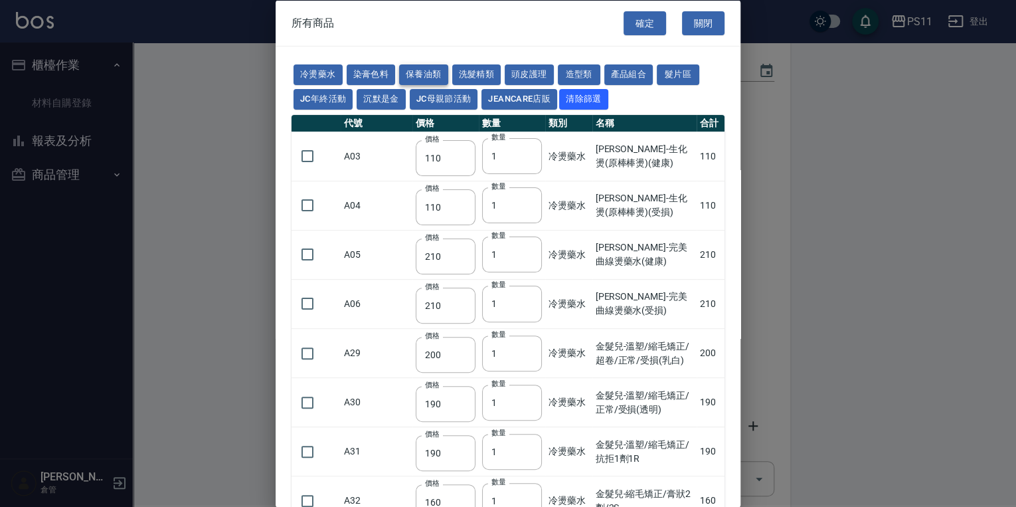
type input "800"
type input "700"
type input "350"
type input "272"
type input "221"
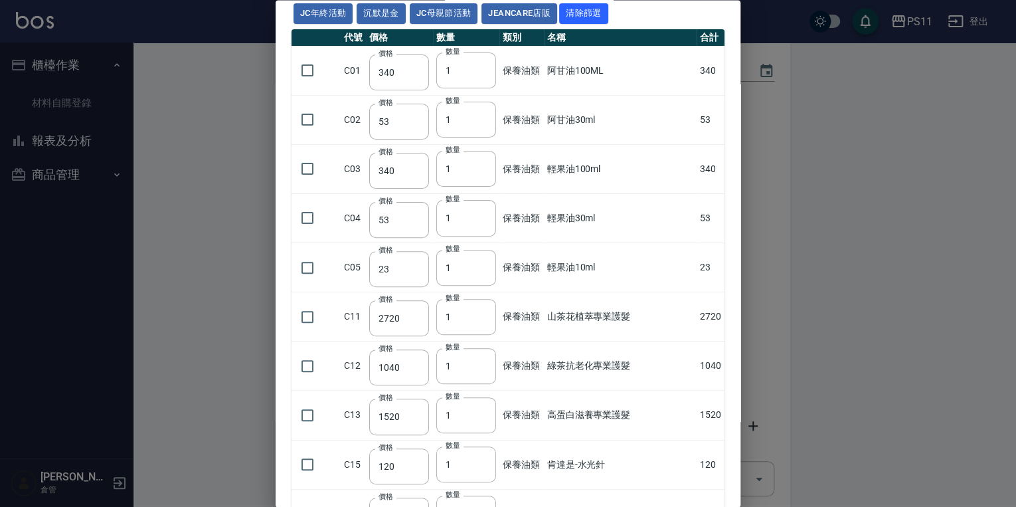
scroll to position [213, 0]
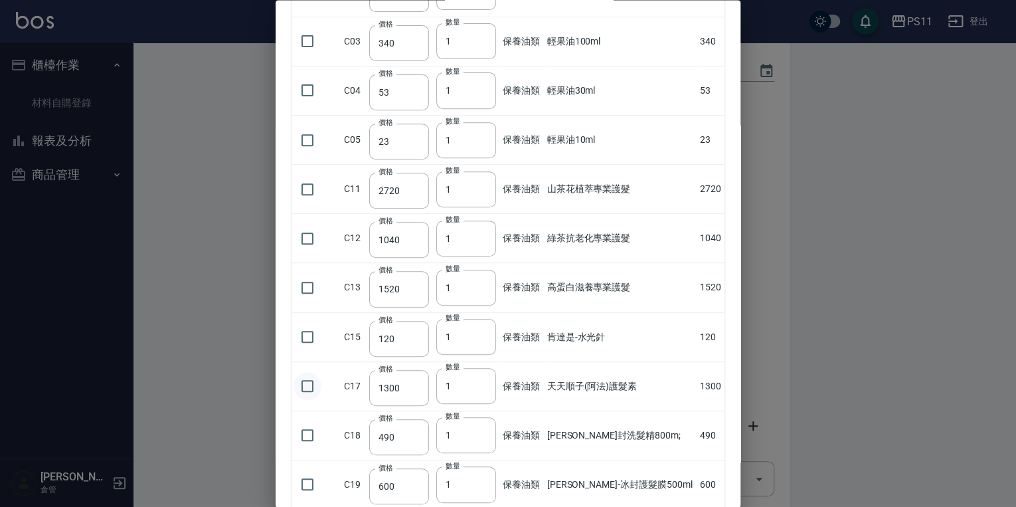
click at [304, 381] on input "checkbox" at bounding box center [308, 387] width 28 height 28
checkbox input "true"
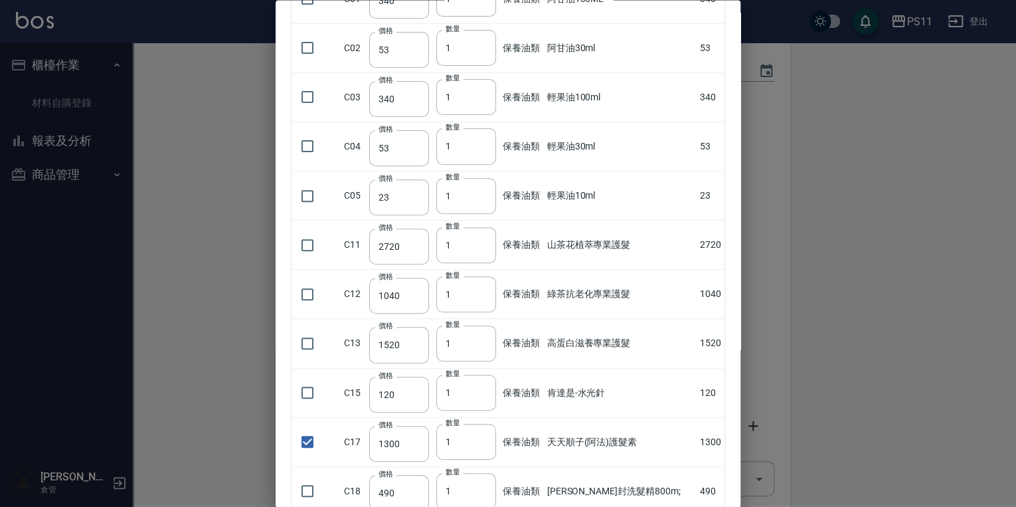
scroll to position [0, 0]
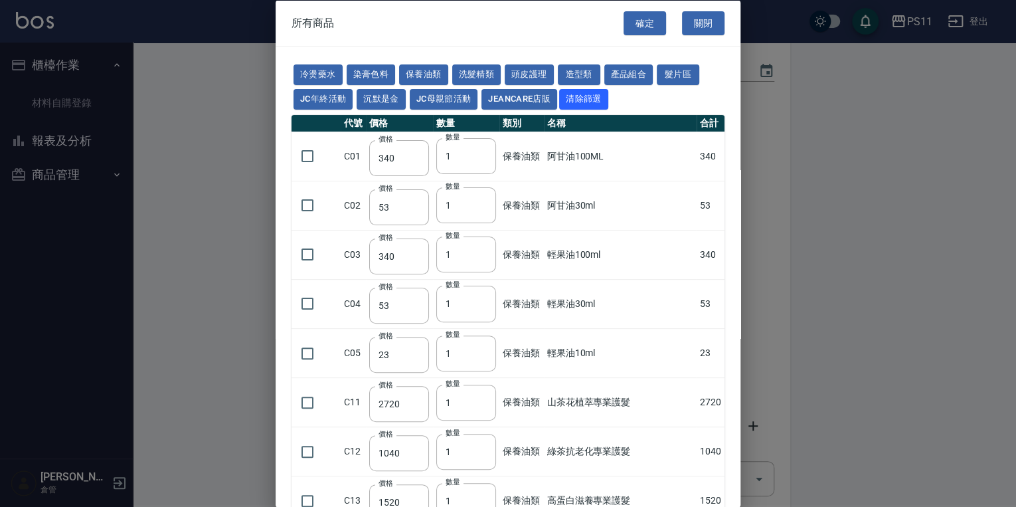
drag, startPoint x: 626, startPoint y: 353, endPoint x: 452, endPoint y: 52, distance: 347.6
drag, startPoint x: 414, startPoint y: 72, endPoint x: 422, endPoint y: 72, distance: 8.0
click at [414, 72] on button "保養油類" at bounding box center [423, 74] width 49 height 21
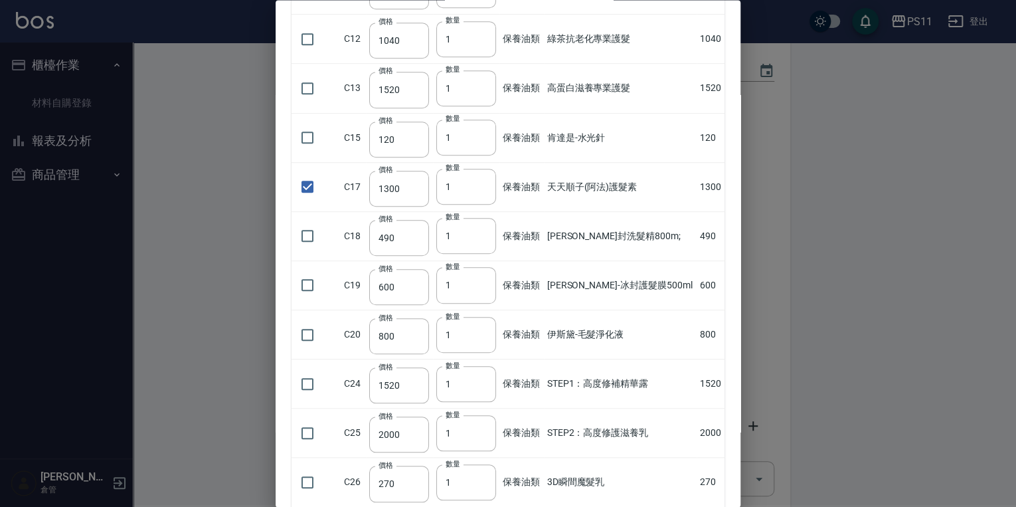
scroll to position [478, 0]
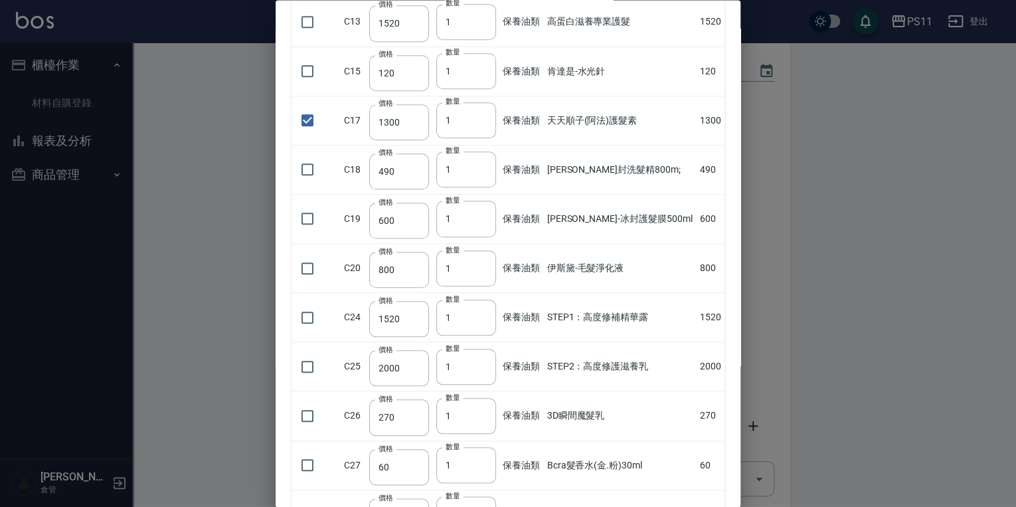
drag, startPoint x: 310, startPoint y: 365, endPoint x: 341, endPoint y: 371, distance: 31.9
click at [311, 366] on input "checkbox" at bounding box center [308, 367] width 28 height 28
checkbox input "true"
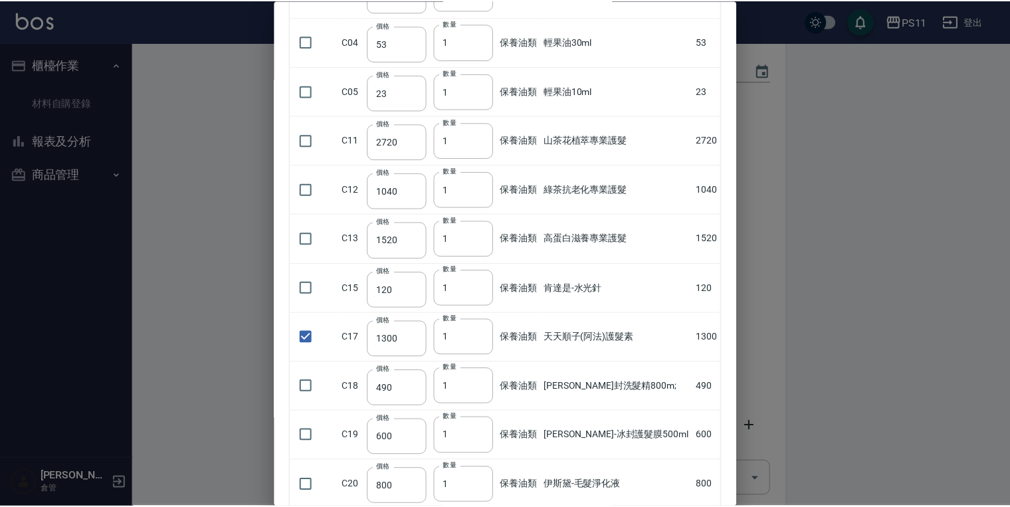
scroll to position [0, 0]
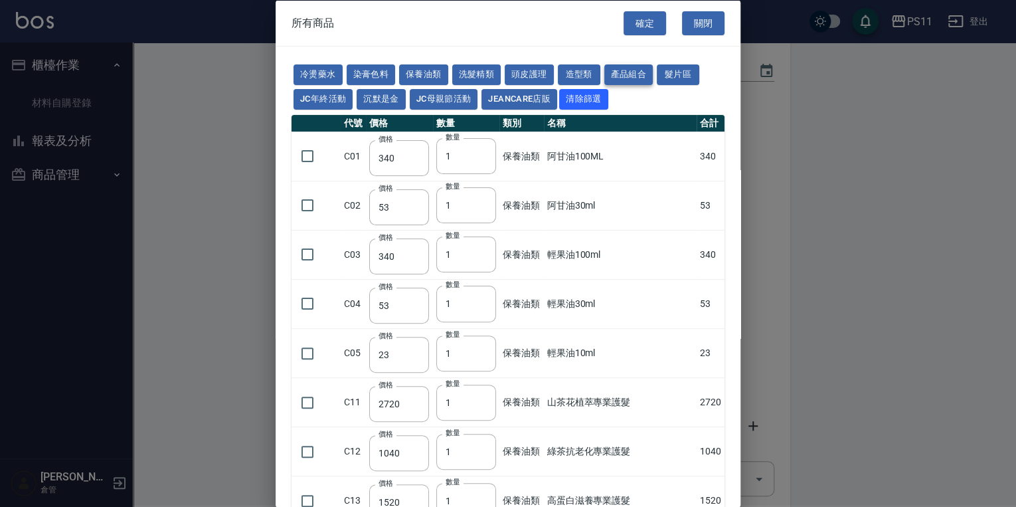
drag, startPoint x: 587, startPoint y: 424, endPoint x: 604, endPoint y: 71, distance: 353.8
click at [635, 23] on button "確定" at bounding box center [645, 23] width 43 height 25
type input "天天順子(阿法)護髮素"
type input "1300"
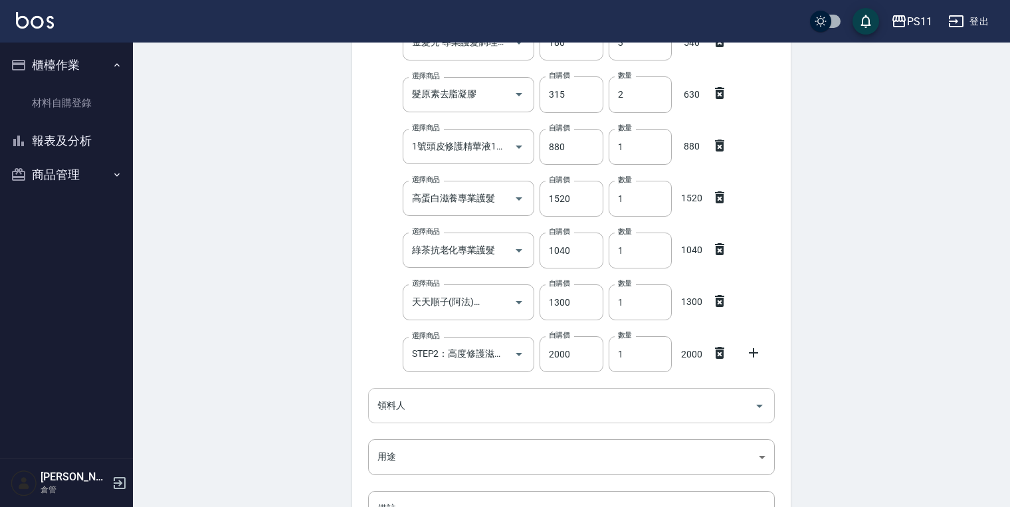
scroll to position [213, 0]
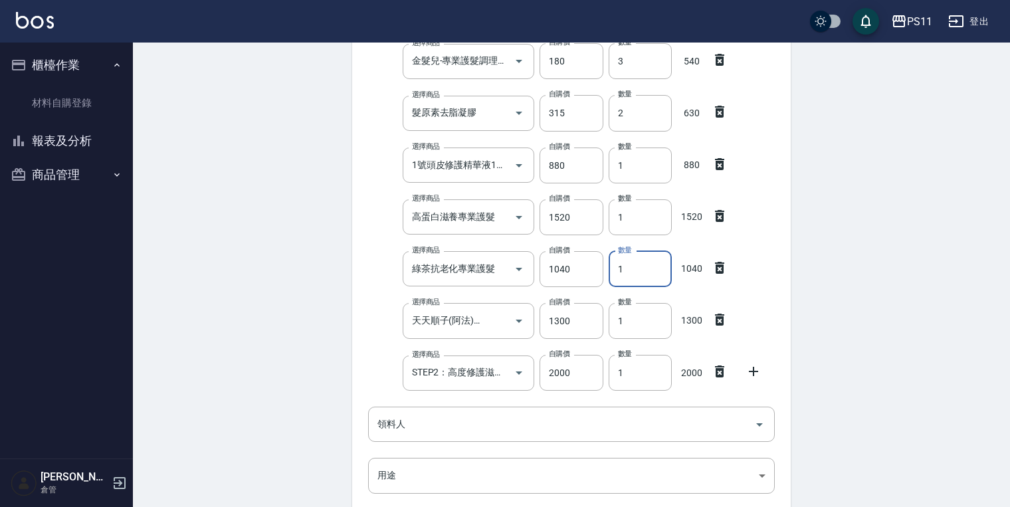
drag, startPoint x: 554, startPoint y: 258, endPoint x: 375, endPoint y: 258, distance: 179.3
click at [389, 262] on div "選擇商品 綠茶抗老化專業護髮 選擇商品 自購價 1040 自購價 數量 1 數量 1040" at bounding box center [569, 266] width 412 height 41
type input "2"
drag, startPoint x: 574, startPoint y: 218, endPoint x: 523, endPoint y: 221, distance: 51.2
click at [523, 220] on div "選擇商品 高蛋白滋養專業護髮 選擇商品 自購價 1520 自購價 數量 1 數量 1520" at bounding box center [569, 214] width 412 height 41
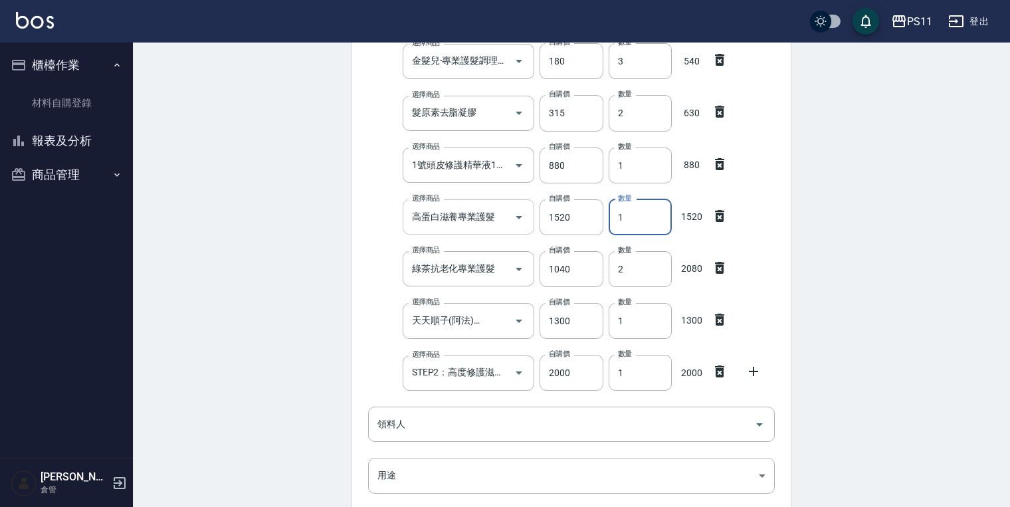
drag, startPoint x: 644, startPoint y: 213, endPoint x: 503, endPoint y: 215, distance: 140.8
click at [502, 216] on div "選擇商品 高蛋白滋養專業護髮 選擇商品 自購價 1520 自購價 數量 1 數量 1520" at bounding box center [569, 214] width 412 height 41
type input "2"
click at [871, 320] on div "Employee Picking Create 新增材料自購 連續新增自購 領料資訊 日期 [DATE] 選擇商品 金髮兒-專業護手洗髮精(包) 選擇商品 自…" at bounding box center [571, 264] width 877 height 868
click at [871, 331] on div "Employee Picking Create 新增材料自購 連續新增自購 領料資訊 日期 [DATE] 選擇商品 金髮兒-專業護手洗髮精(包) 選擇商品 自…" at bounding box center [571, 264] width 877 height 868
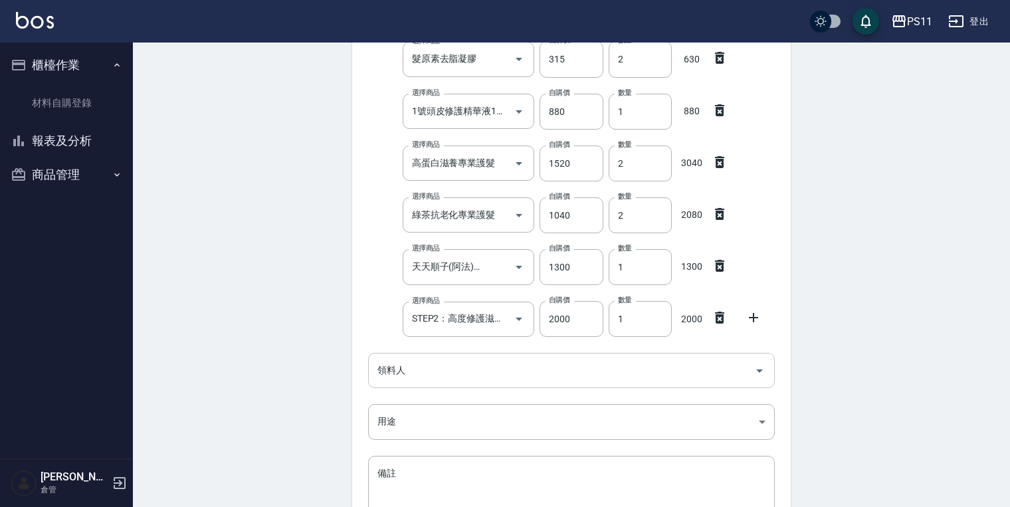
scroll to position [319, 0]
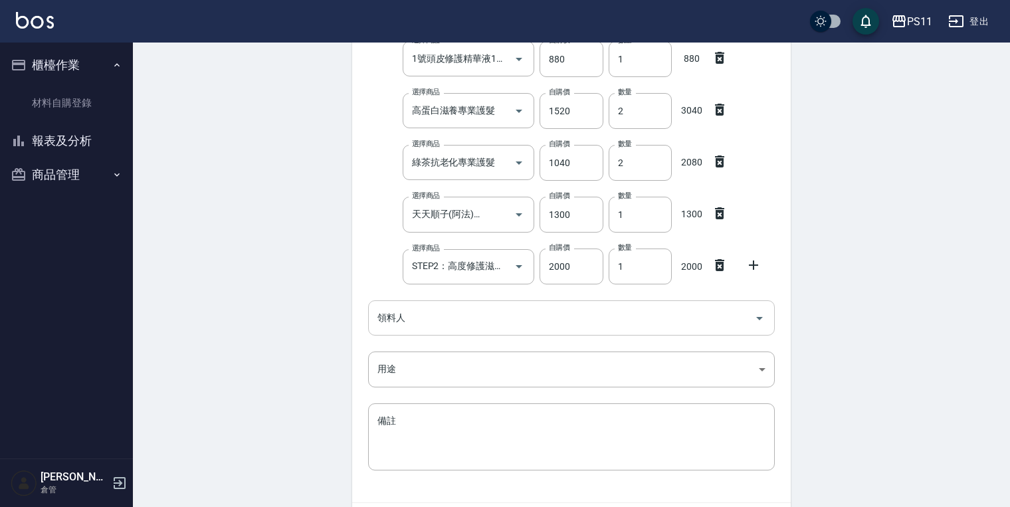
click at [432, 316] on input "領料人" at bounding box center [561, 317] width 375 height 23
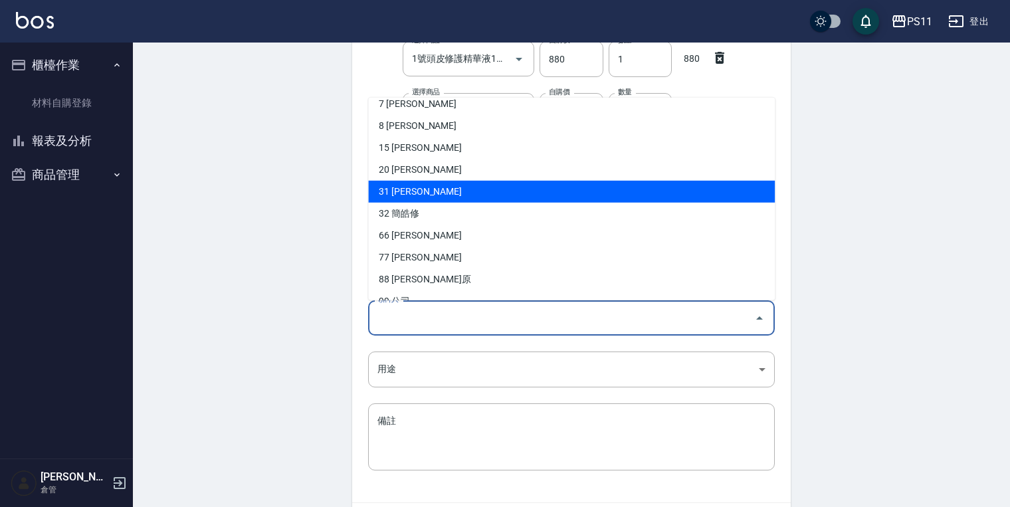
scroll to position [48, 0]
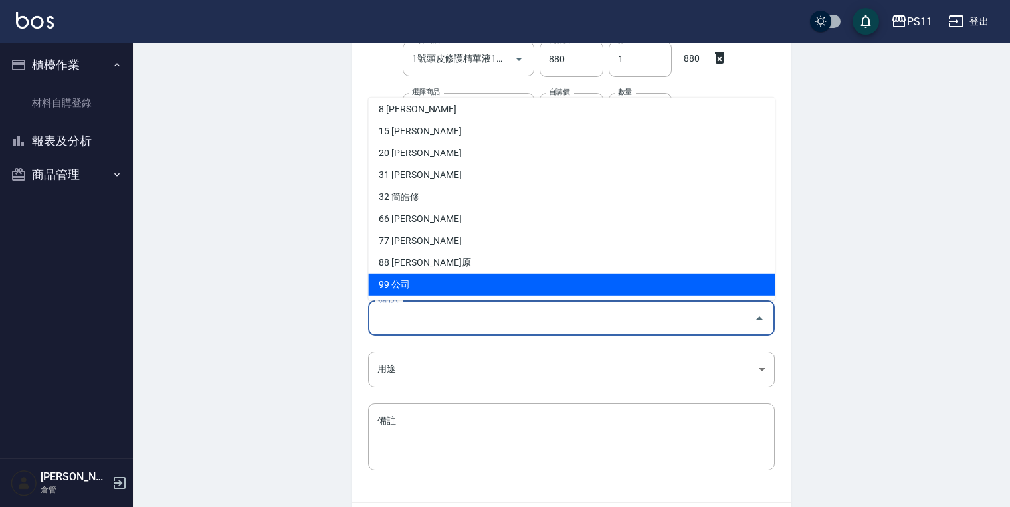
drag, startPoint x: 438, startPoint y: 283, endPoint x: 617, endPoint y: 284, distance: 178.7
click at [438, 282] on li "99 公司" at bounding box center [571, 285] width 407 height 22
type input "公司"
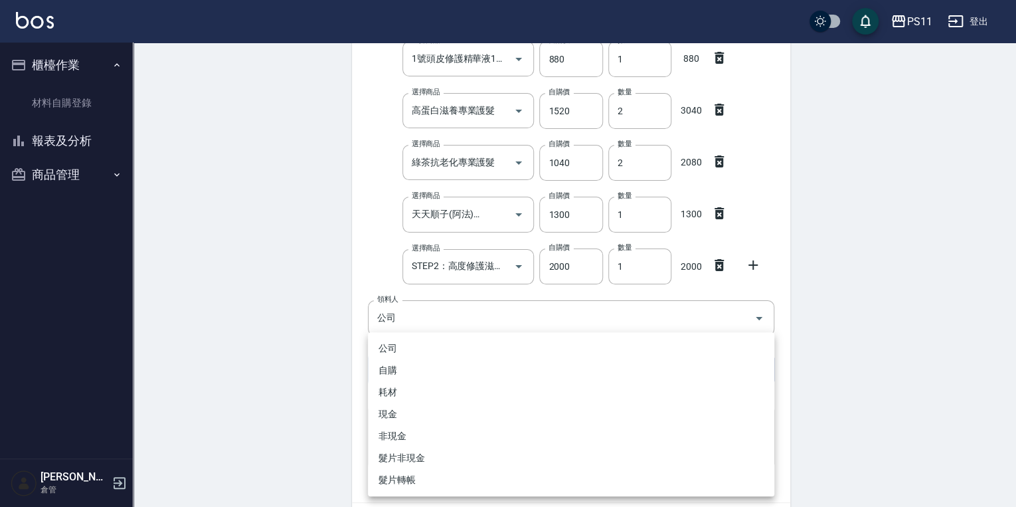
click at [403, 371] on body "PS11 登出 櫃檯作業 材料自購登錄 報表及分析 報表目錄 商品消耗明細 商品進銷貨報表 商品庫存表 商品庫存盤點表 商品管理 商品分類設定 商品列表 商品…" at bounding box center [508, 136] width 1016 height 911
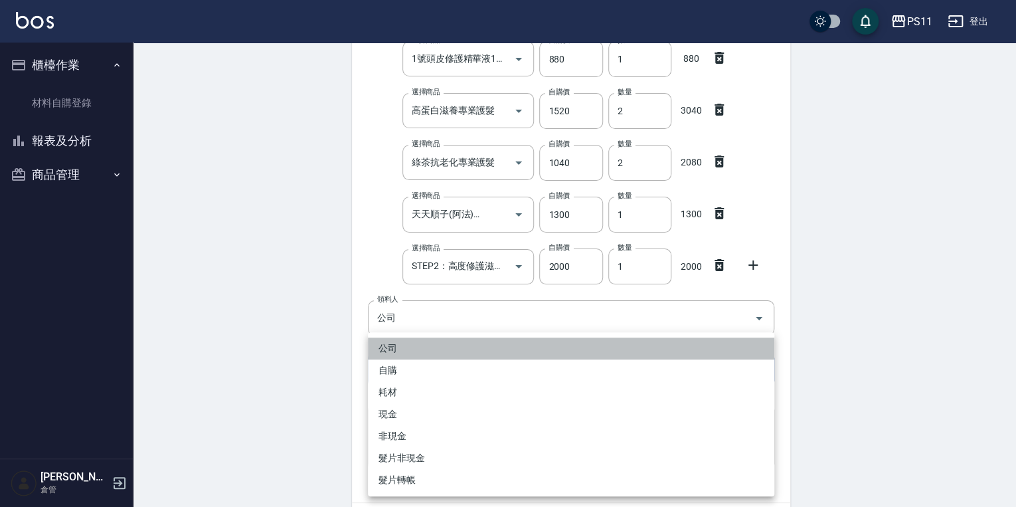
click at [445, 351] on li "公司" at bounding box center [571, 348] width 407 height 22
type input "公司"
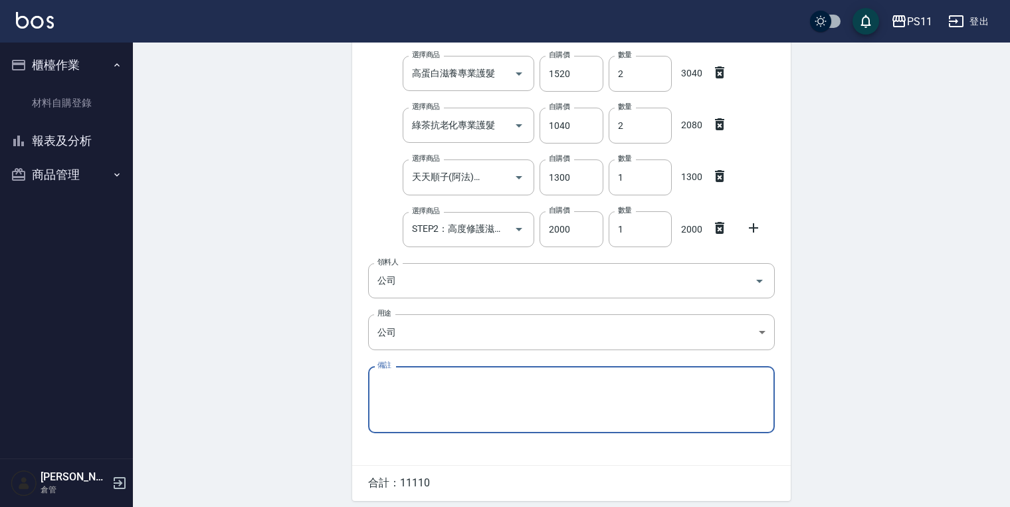
scroll to position [405, 0]
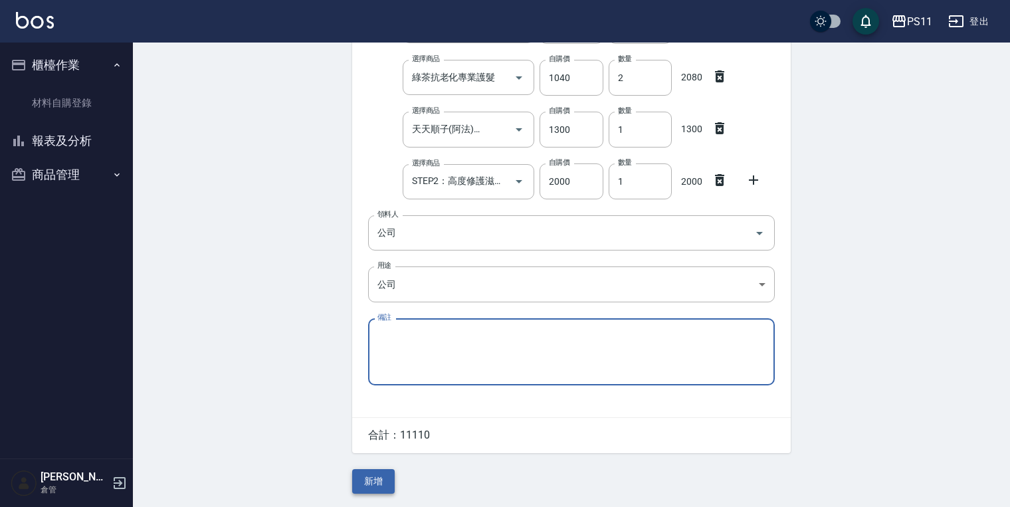
click at [368, 477] on button "新增" at bounding box center [373, 481] width 43 height 25
